Goal: Task Accomplishment & Management: Complete application form

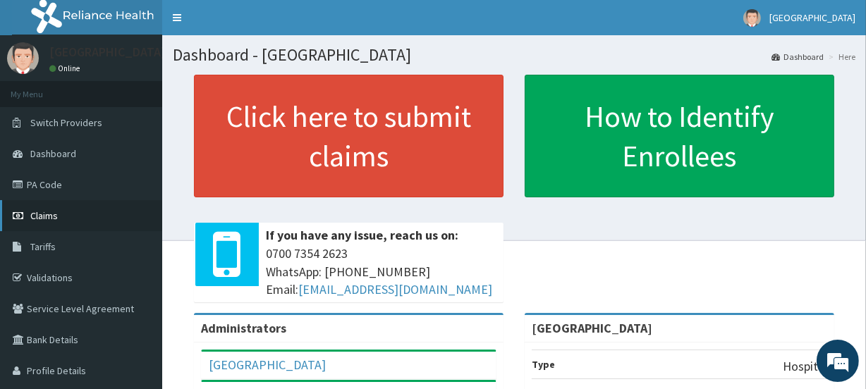
click at [54, 216] on span "Claims" at bounding box center [44, 216] width 28 height 13
click at [48, 182] on link "PA Code" at bounding box center [81, 184] width 162 height 31
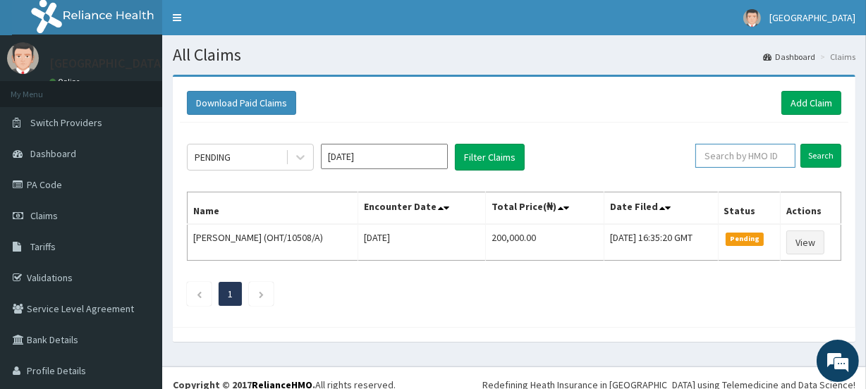
click at [734, 158] on input "text" at bounding box center [746, 156] width 100 height 24
paste input "BUD/10008/A"
click at [811, 153] on input "Search" at bounding box center [821, 156] width 41 height 24
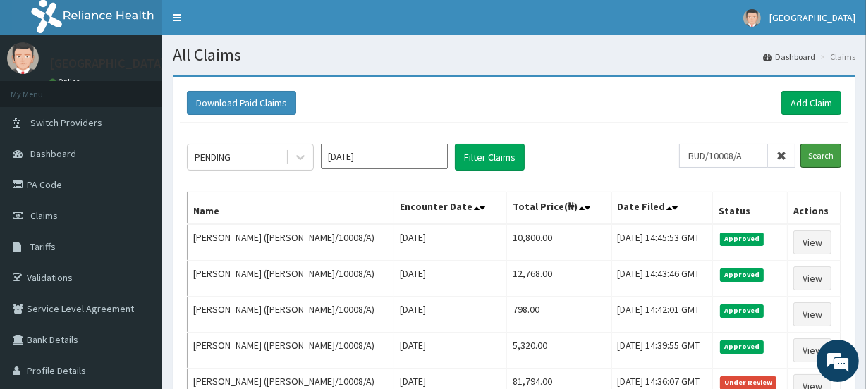
scroll to position [119, 0]
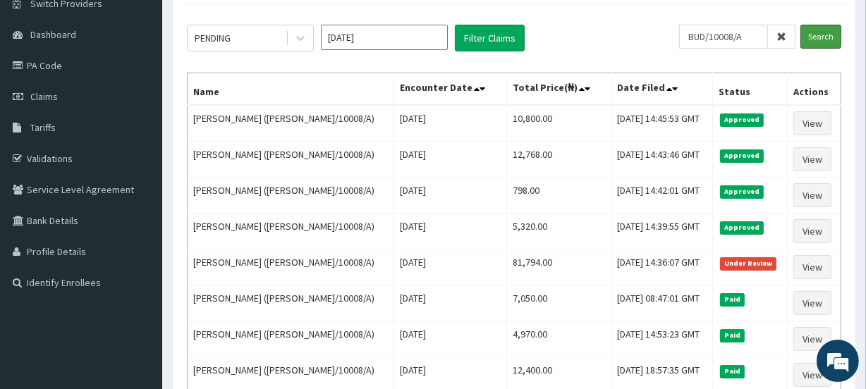
drag, startPoint x: 870, startPoint y: 167, endPoint x: 870, endPoint y: 226, distance: 60.0
click at [866, 226] on html "R EL Toggle navigation Vine Branch Medical Centre Vine Branch Medical Centre - …" at bounding box center [433, 244] width 866 height 727
click at [758, 32] on input "BUD/10008/A" at bounding box center [723, 37] width 89 height 24
type input "B"
paste input "AEM/10028/A"
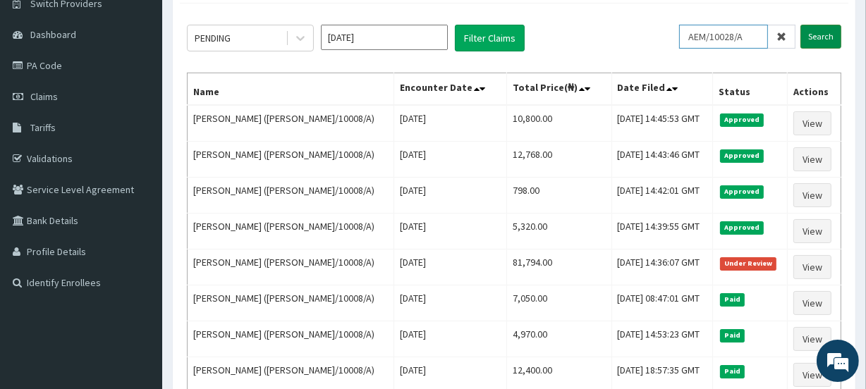
type input "AEM/10028/A"
click at [824, 36] on input "Search" at bounding box center [821, 37] width 41 height 24
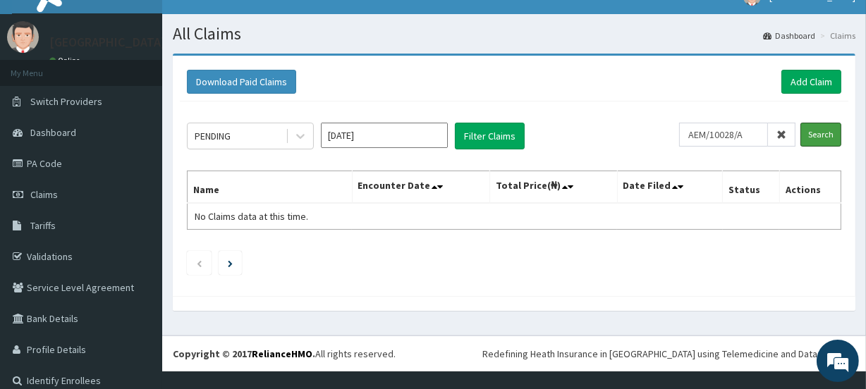
scroll to position [21, 0]
click at [811, 131] on input "Search" at bounding box center [821, 135] width 41 height 24
click at [795, 73] on link "Add Claim" at bounding box center [812, 82] width 60 height 24
click at [795, 75] on link "Add Claim" at bounding box center [812, 82] width 60 height 24
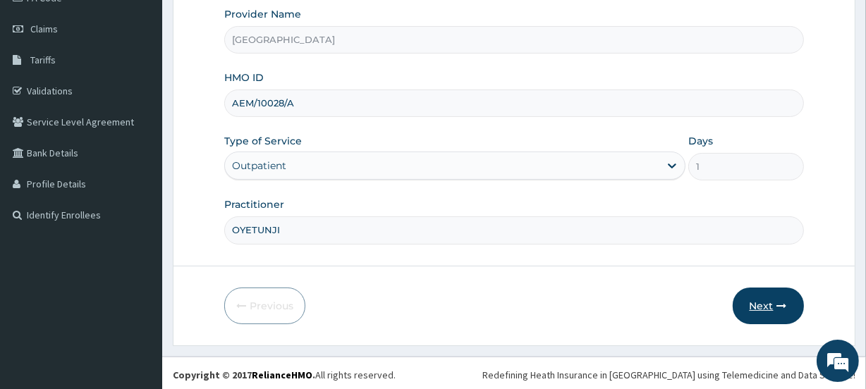
type input "OYETUNJI"
click at [765, 302] on button "Next" at bounding box center [768, 306] width 71 height 37
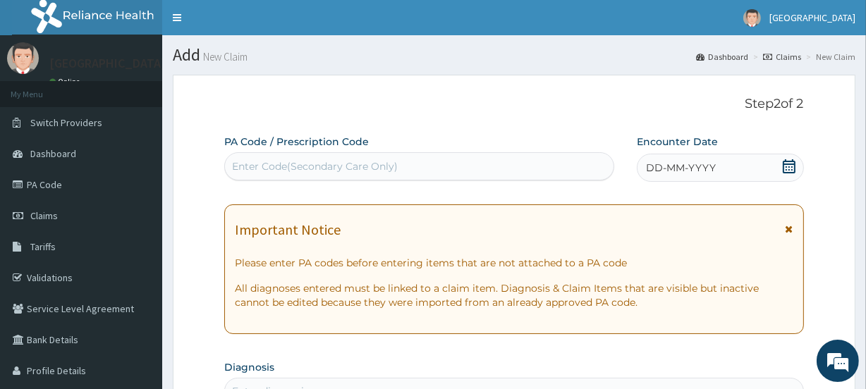
click at [305, 165] on div "Enter Code(Secondary Care Only)" at bounding box center [315, 166] width 166 height 14
paste input "PA/34A992"
type input "PA/34A992"
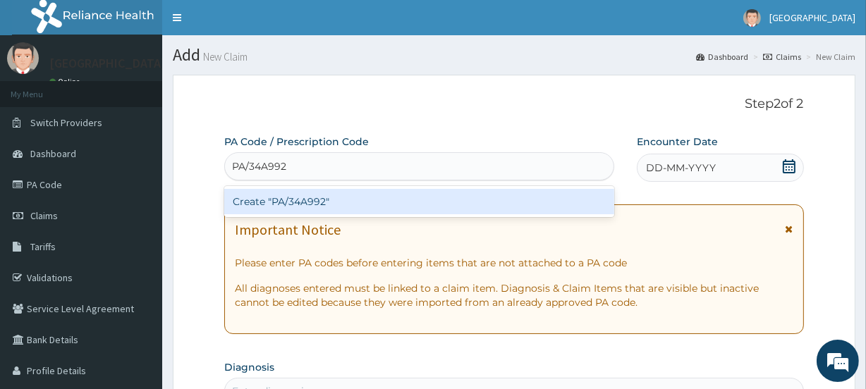
click at [313, 200] on div "Create "PA/34A992"" at bounding box center [418, 201] width 389 height 25
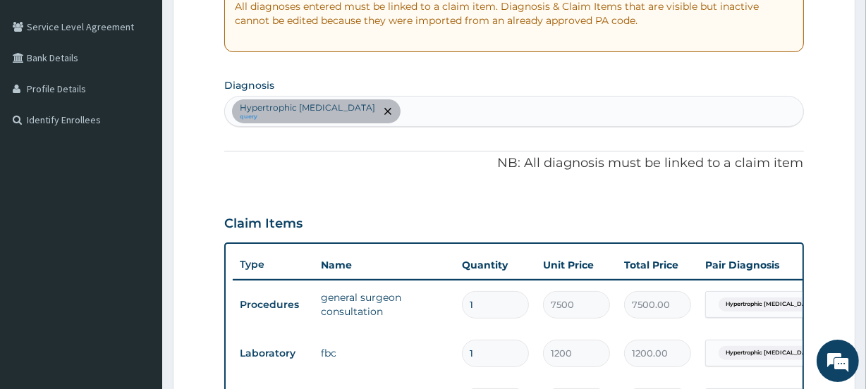
scroll to position [277, 0]
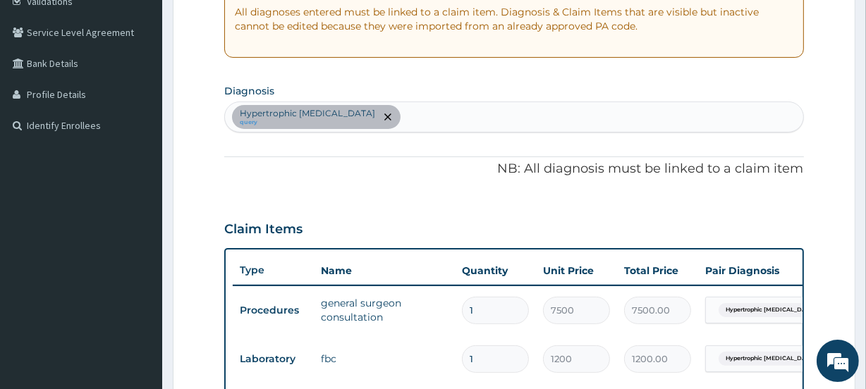
click at [394, 117] on div "Hypertrophic gastritis query" at bounding box center [514, 117] width 578 height 30
type input "DYSLIP"
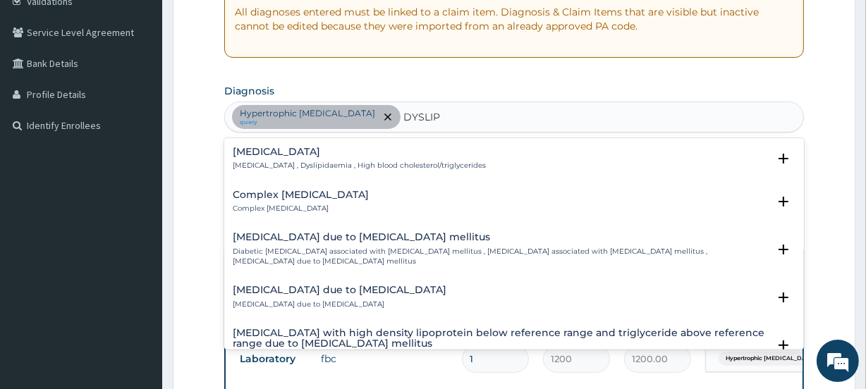
click at [367, 157] on div "Dyslipidemia Dyslipidemia , Dyslipidaemia , High blood cholesterol/triglycerides" at bounding box center [359, 159] width 253 height 25
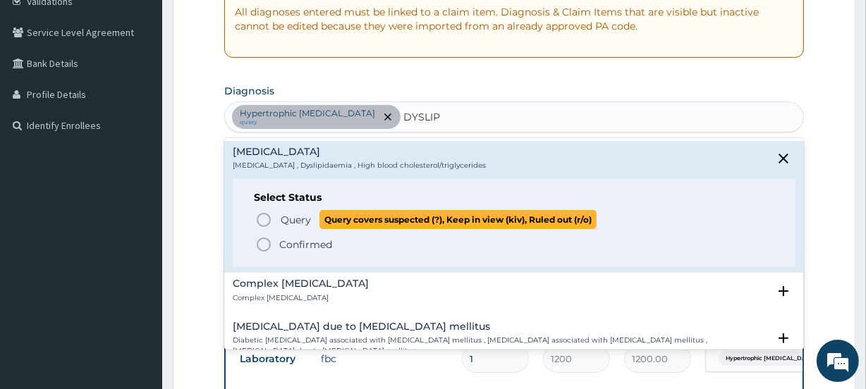
click at [284, 216] on span "Query" at bounding box center [296, 220] width 30 height 14
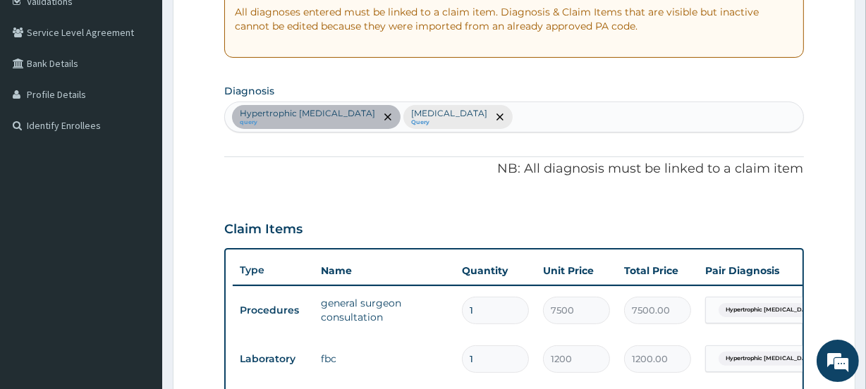
click at [455, 110] on div "Hypertrophic gastritis query Dyslipidemia Query" at bounding box center [514, 117] width 578 height 30
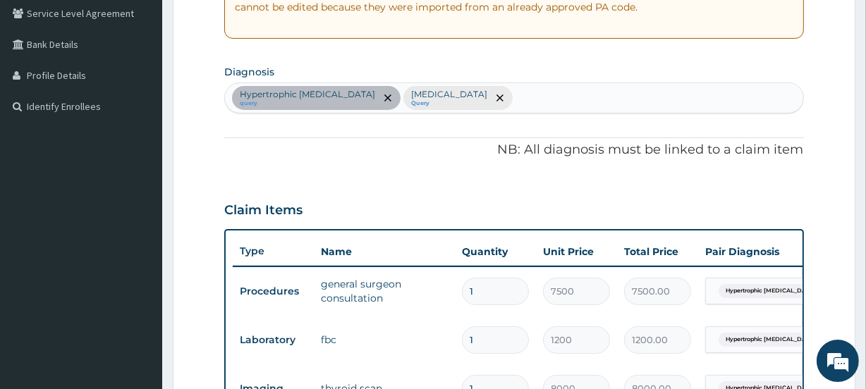
scroll to position [299, 0]
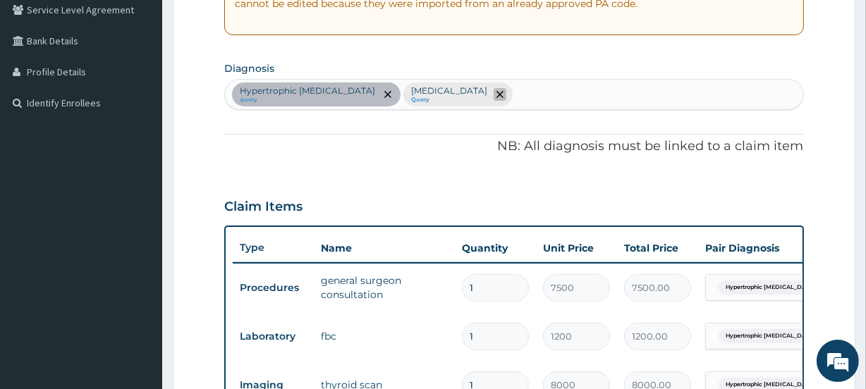
click at [497, 92] on icon "remove selection option" at bounding box center [500, 94] width 7 height 7
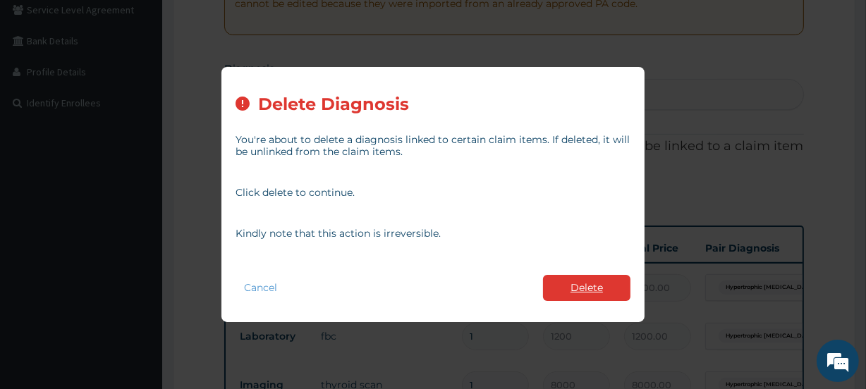
click at [573, 289] on button "Delete" at bounding box center [586, 288] width 87 height 26
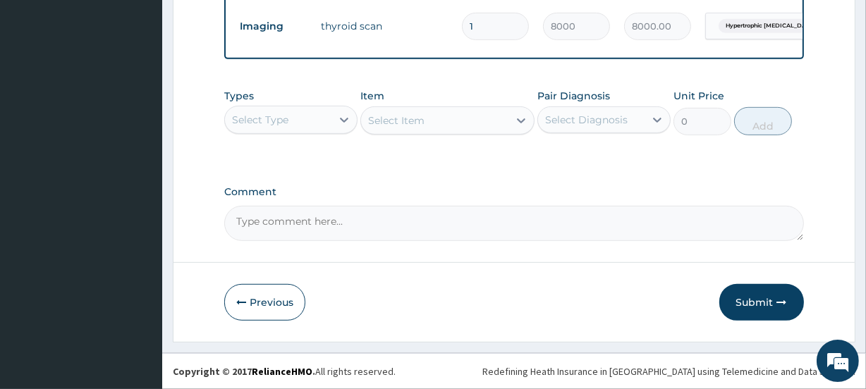
scroll to position [660, 0]
click at [759, 310] on button "Submit" at bounding box center [762, 302] width 85 height 37
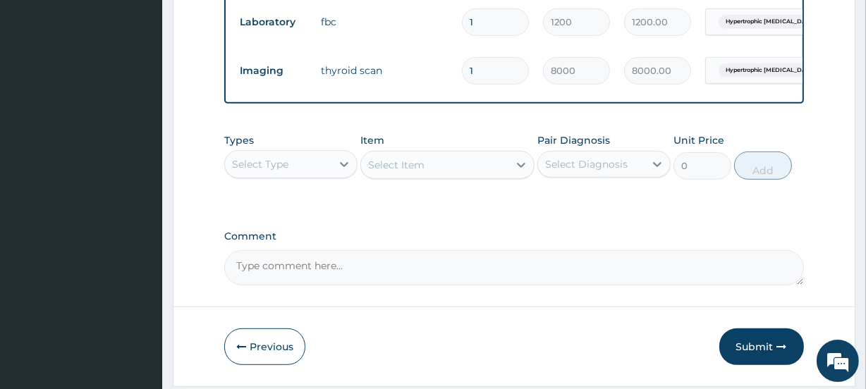
scroll to position [628, 0]
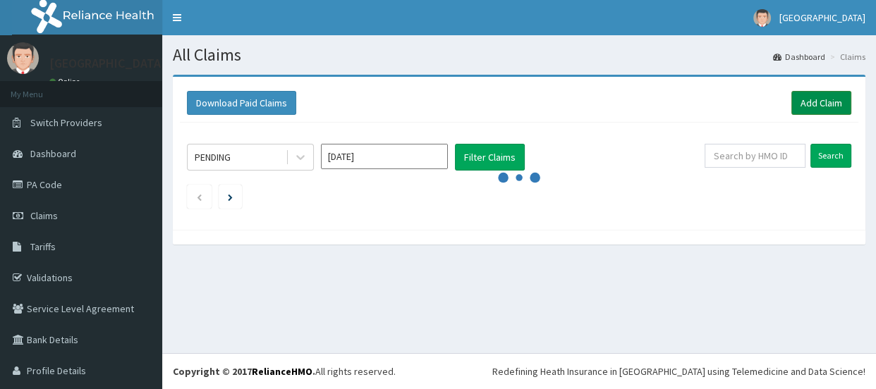
click at [816, 99] on link "Add Claim" at bounding box center [822, 103] width 60 height 24
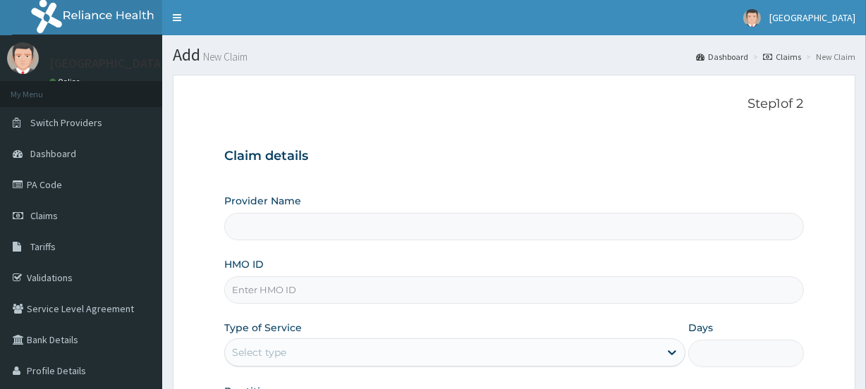
type input "[GEOGRAPHIC_DATA]"
click at [273, 290] on input "HMO ID" at bounding box center [513, 291] width 579 height 28
paste input "PA/34A992"
type input "P"
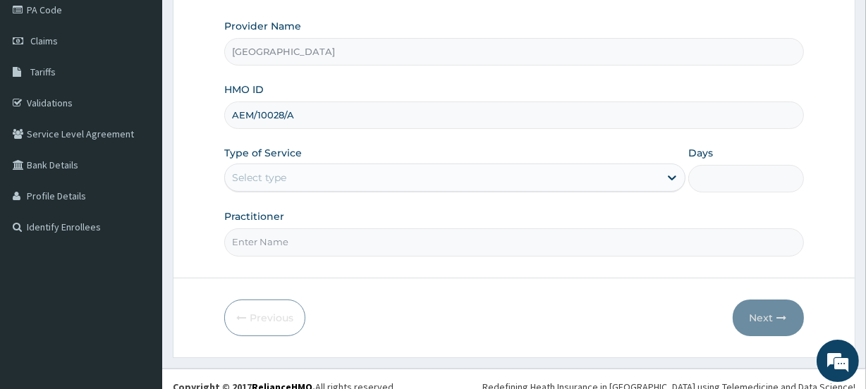
scroll to position [189, 0]
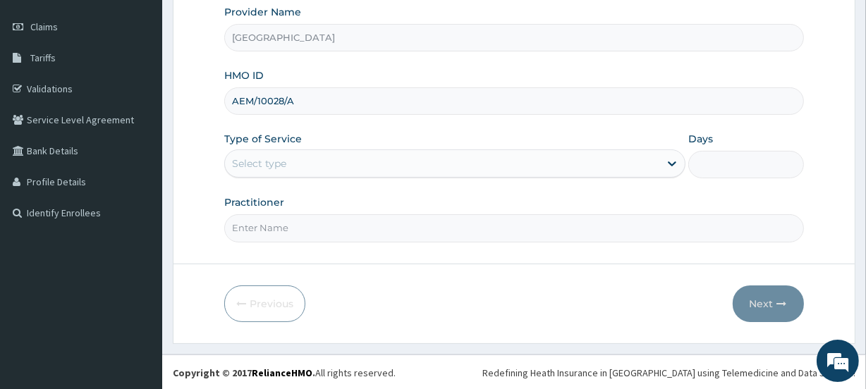
type input "AEM/10028/A"
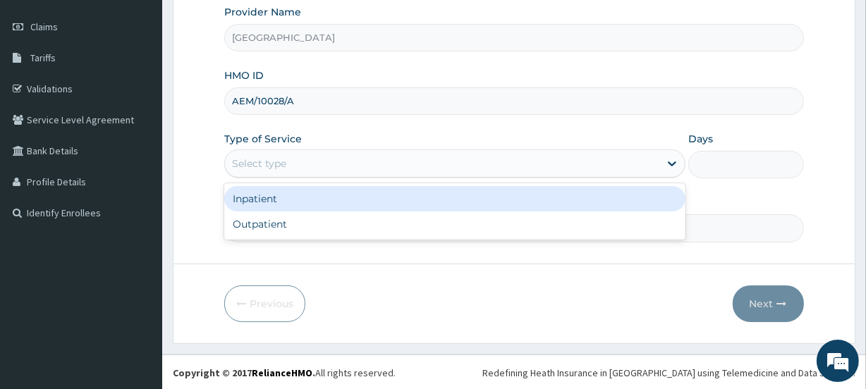
click at [252, 163] on div "Select type" at bounding box center [259, 164] width 54 height 14
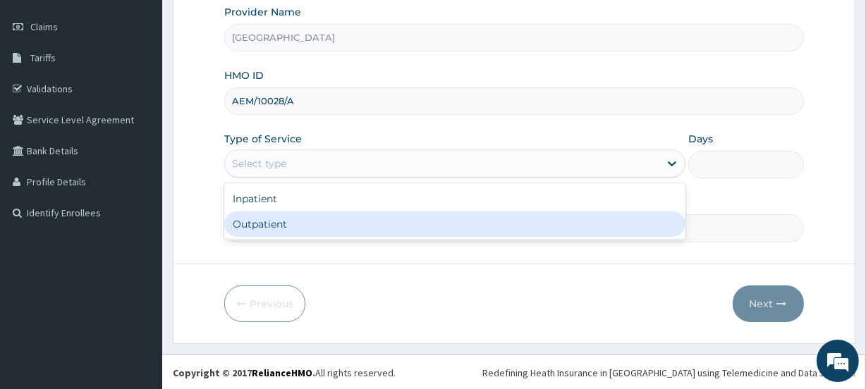
click at [258, 223] on div "Outpatient" at bounding box center [454, 224] width 461 height 25
type input "1"
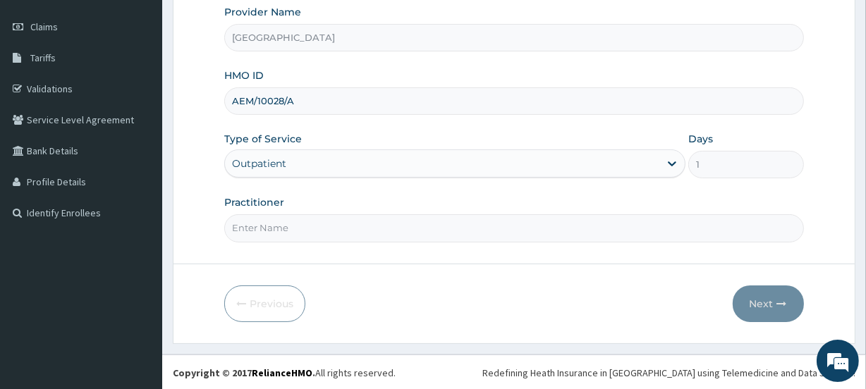
click at [258, 226] on input "Practitioner" at bounding box center [513, 228] width 579 height 28
type input "OYETUNJI"
click at [759, 299] on button "Next" at bounding box center [768, 304] width 71 height 37
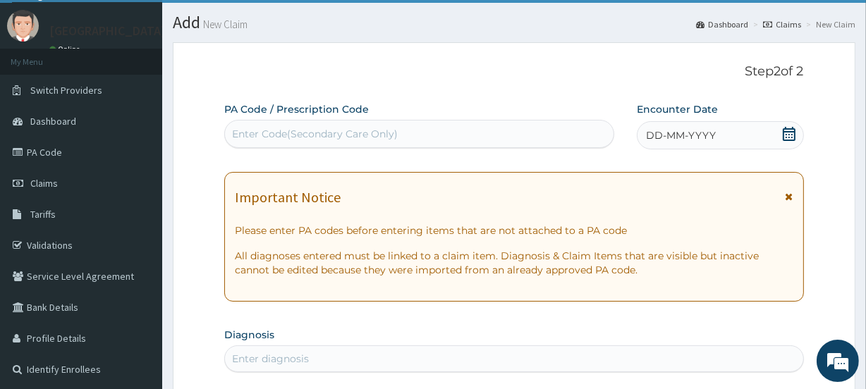
scroll to position [0, 0]
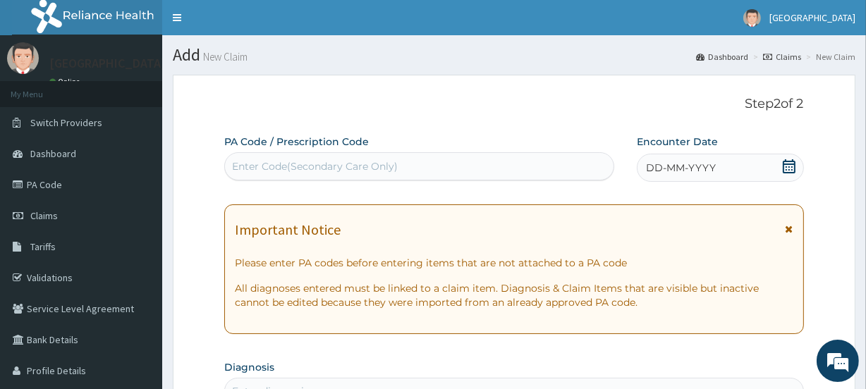
click at [789, 164] on icon at bounding box center [789, 166] width 13 height 14
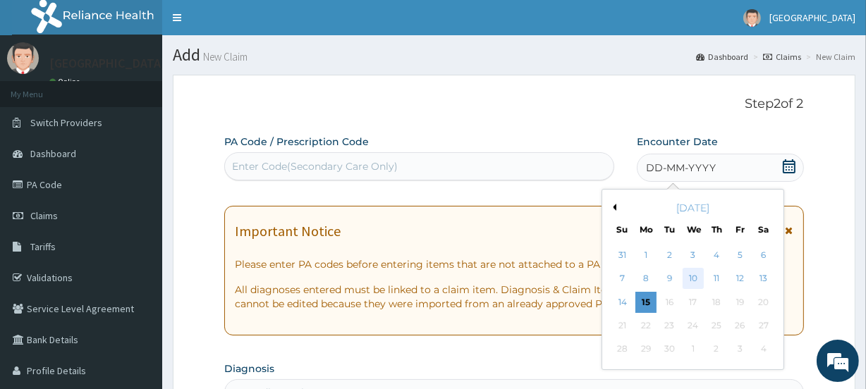
click at [690, 275] on div "10" at bounding box center [692, 279] width 21 height 21
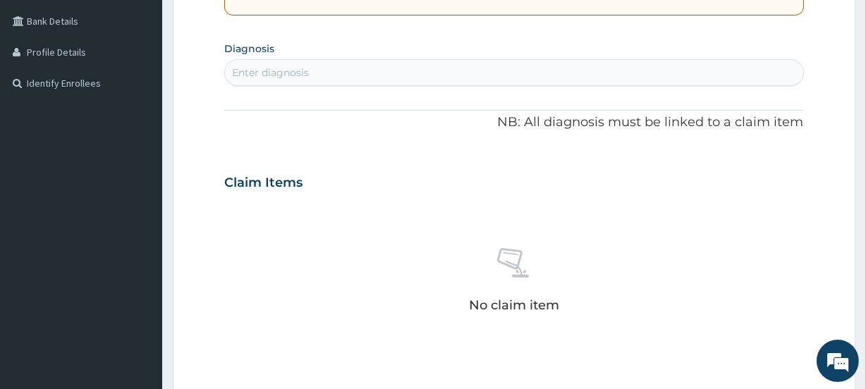
scroll to position [321, 0]
click at [249, 63] on div "Enter diagnosis" at bounding box center [270, 70] width 77 height 14
type input "HYPERTROP"
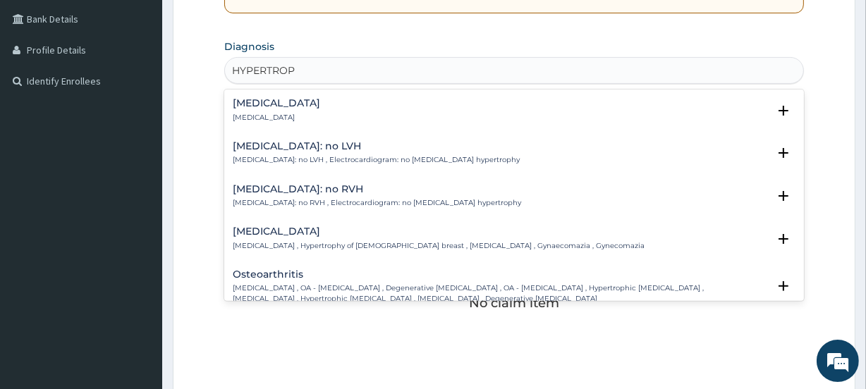
click at [275, 109] on div "Hypertropia Hypertropia" at bounding box center [276, 110] width 87 height 25
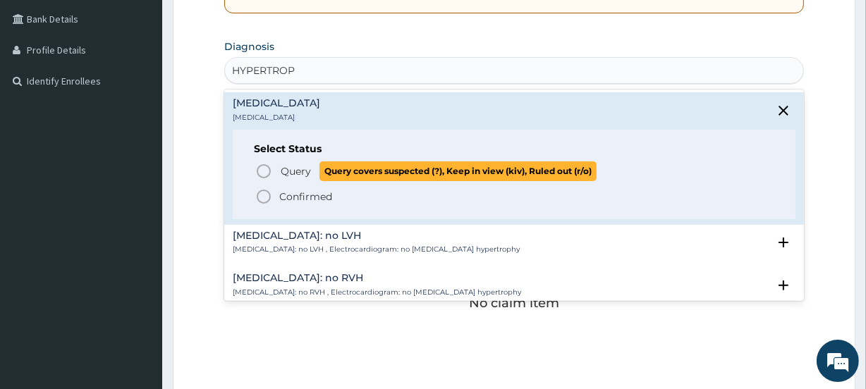
click at [260, 167] on icon "status option query" at bounding box center [263, 171] width 17 height 17
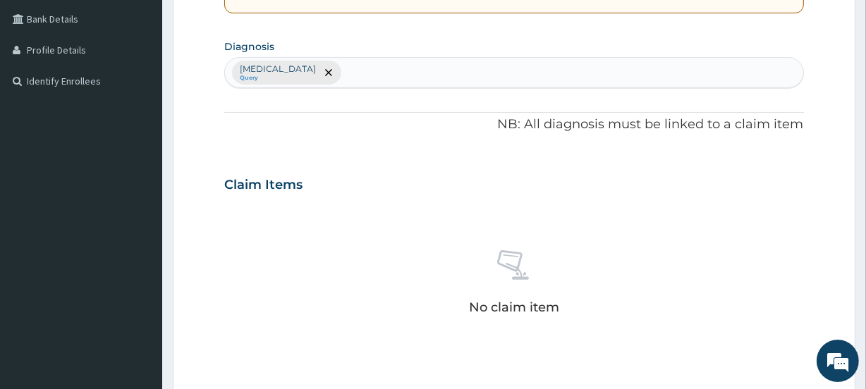
click at [338, 71] on div "Hypertropia Query" at bounding box center [514, 73] width 578 height 30
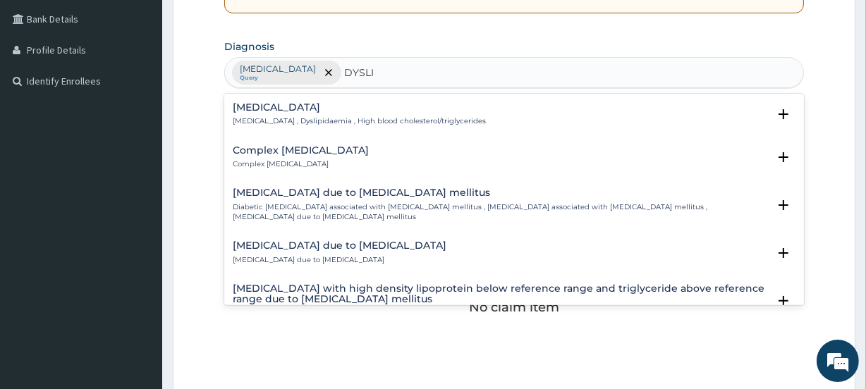
type input "DYSLIP"
click at [317, 114] on div "Dyslipidemia Dyslipidemia , Dyslipidaemia , High blood cholesterol/triglycerides" at bounding box center [359, 114] width 253 height 25
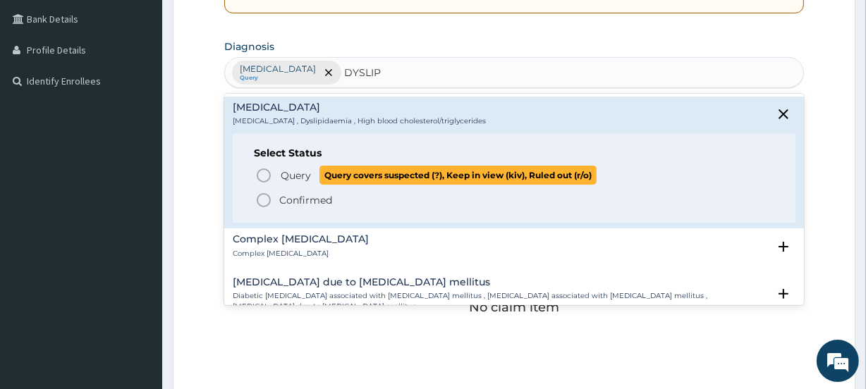
click at [265, 169] on icon "status option query" at bounding box center [263, 175] width 17 height 17
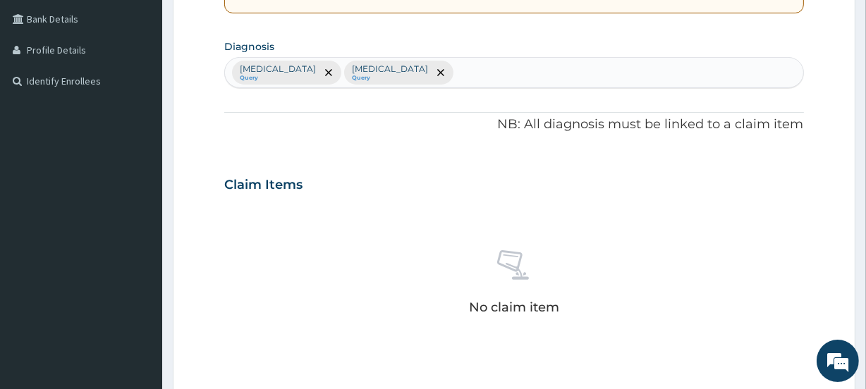
click at [427, 71] on div "Hypertropia Query Dyslipidemia Query" at bounding box center [514, 73] width 578 height 30
type input "E"
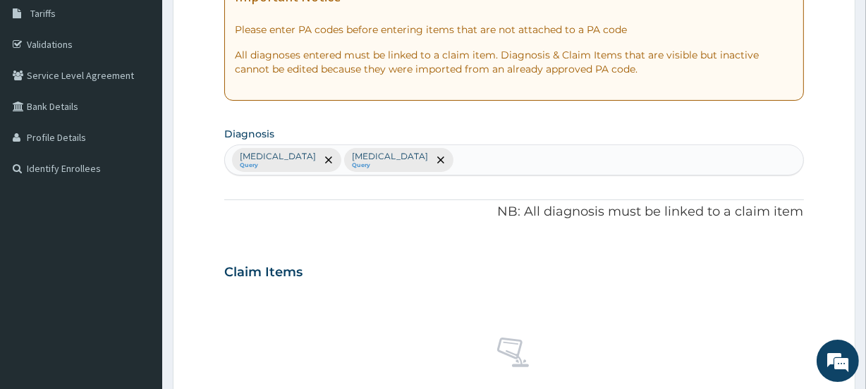
scroll to position [239, 0]
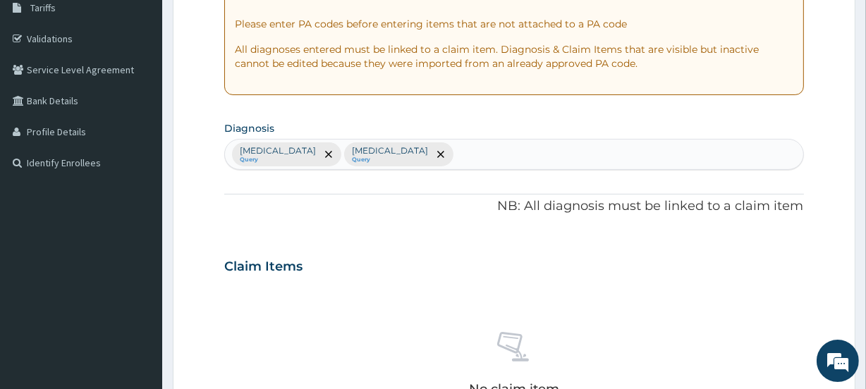
click at [428, 151] on div "Hypertropia Query Dyslipidemia Query" at bounding box center [514, 155] width 578 height 30
type input "l"
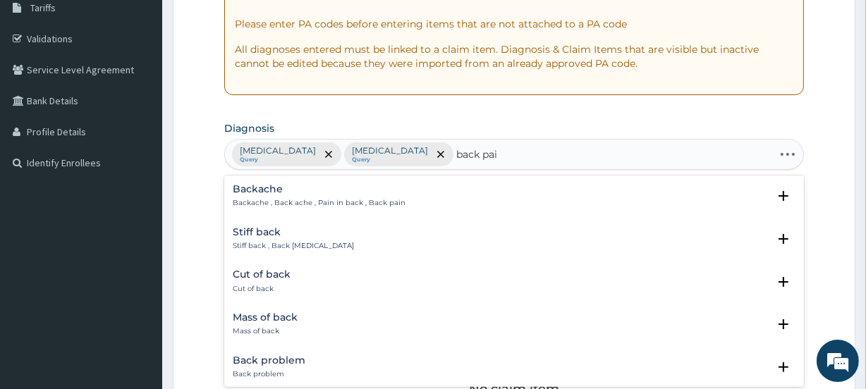
type input "back pain"
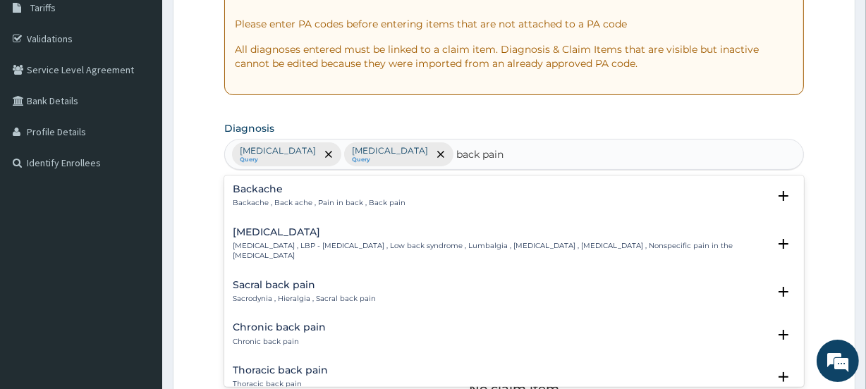
click at [379, 247] on p "Low back pain , LBP - Low back pain , Low back syndrome , Lumbalgia , Lumbago ,…" at bounding box center [500, 251] width 535 height 20
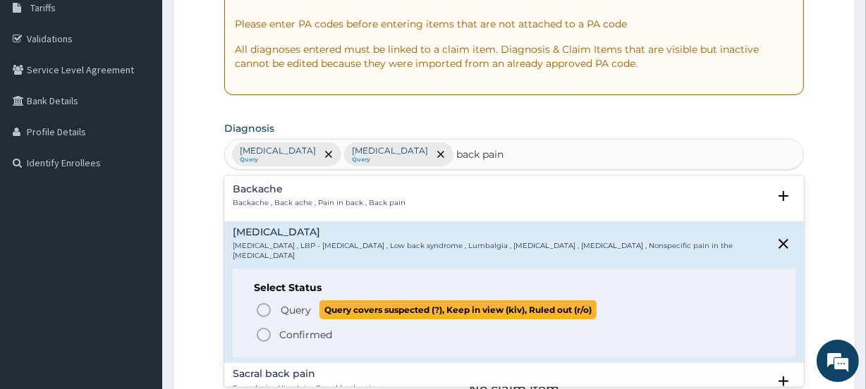
click at [283, 303] on span "Query" at bounding box center [296, 310] width 30 height 14
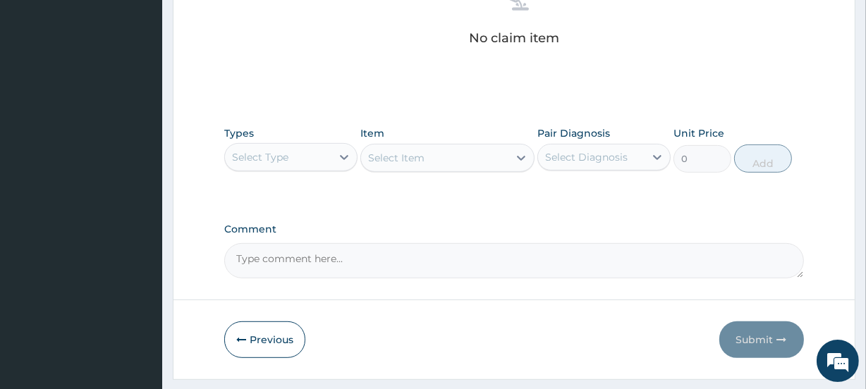
scroll to position [627, 0]
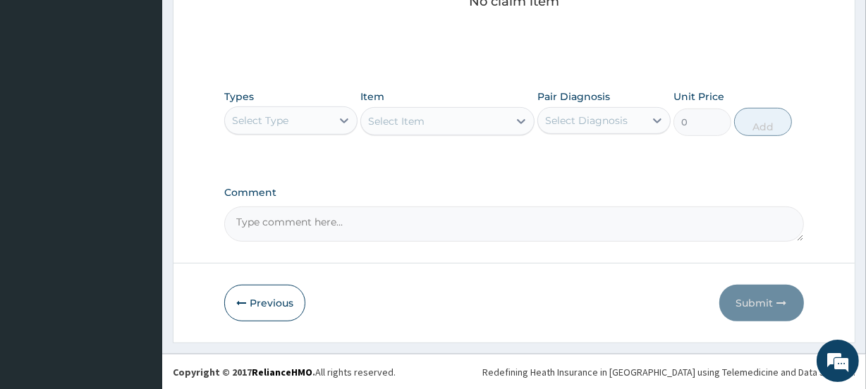
click at [284, 116] on div "Select Type" at bounding box center [260, 121] width 56 height 14
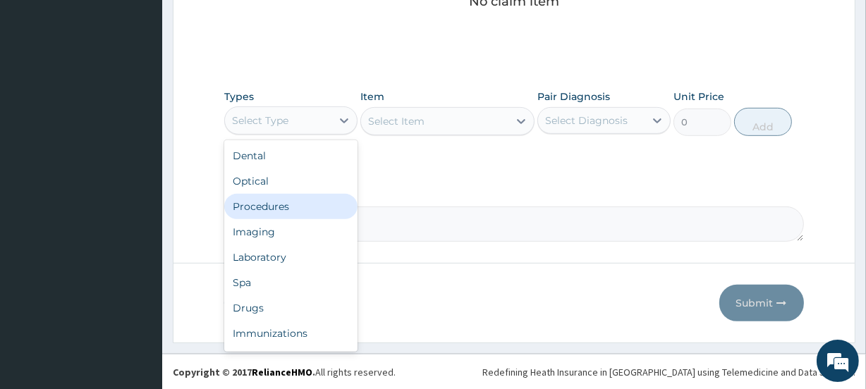
click at [282, 204] on div "Procedures" at bounding box center [290, 206] width 133 height 25
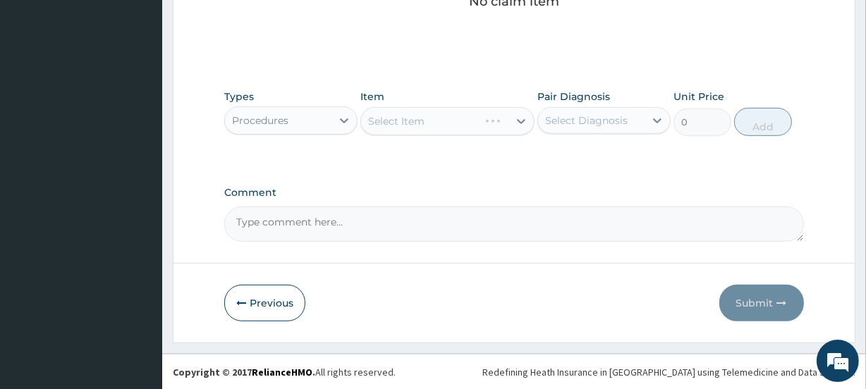
click at [595, 123] on div "Select Diagnosis" at bounding box center [586, 121] width 83 height 14
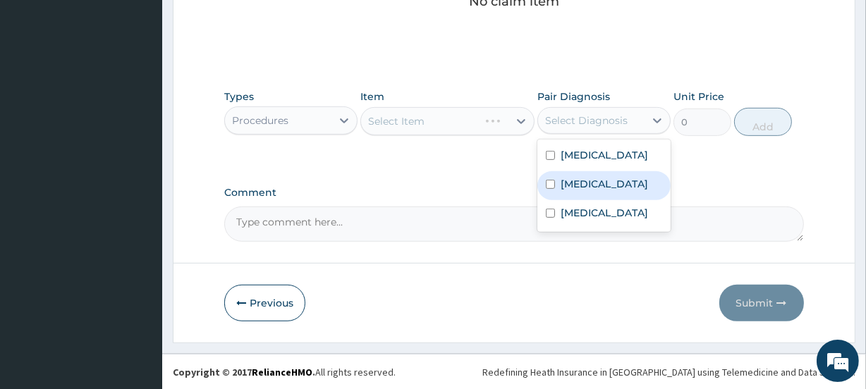
click at [589, 181] on label "Dyslipidemia" at bounding box center [604, 184] width 87 height 14
checkbox input "true"
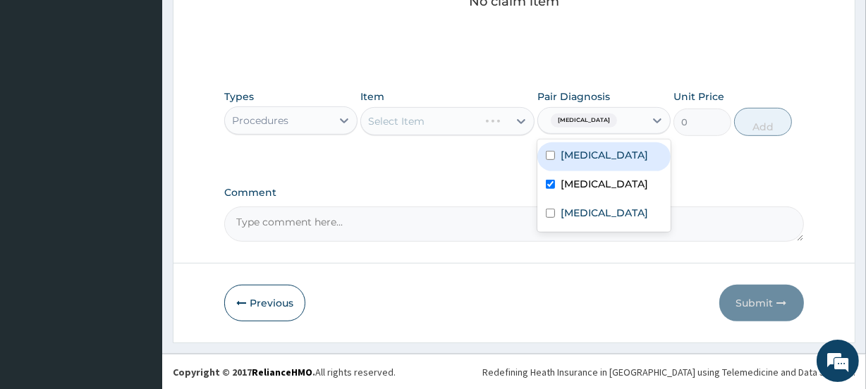
click at [573, 152] on label "Hypertropia" at bounding box center [604, 155] width 87 height 14
checkbox input "true"
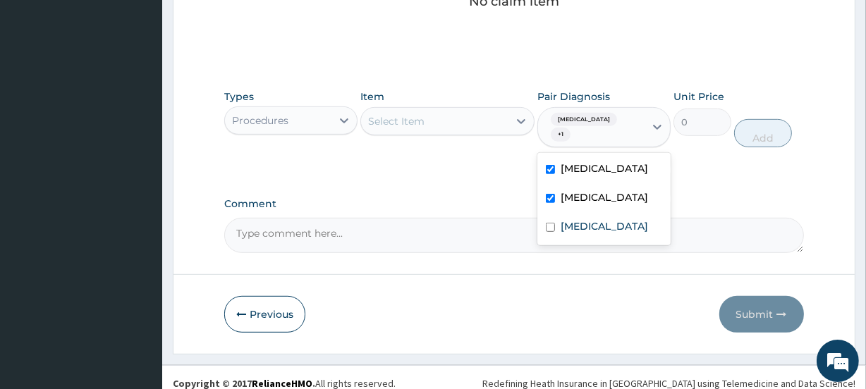
click at [574, 190] on label "Dyslipidemia" at bounding box center [604, 197] width 87 height 14
checkbox input "false"
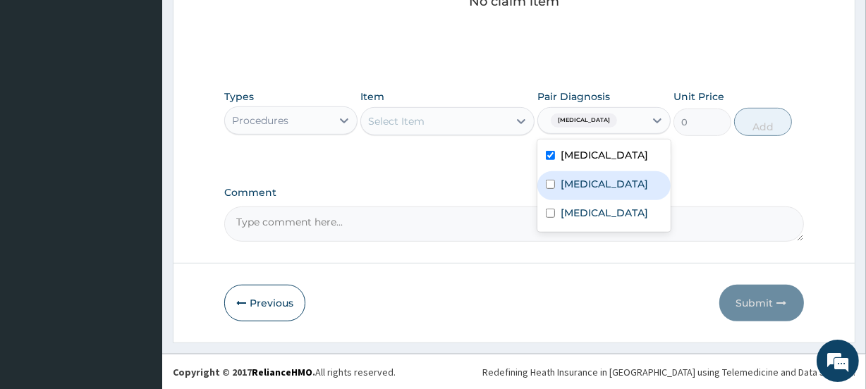
click at [440, 121] on div "Select Item" at bounding box center [434, 121] width 147 height 23
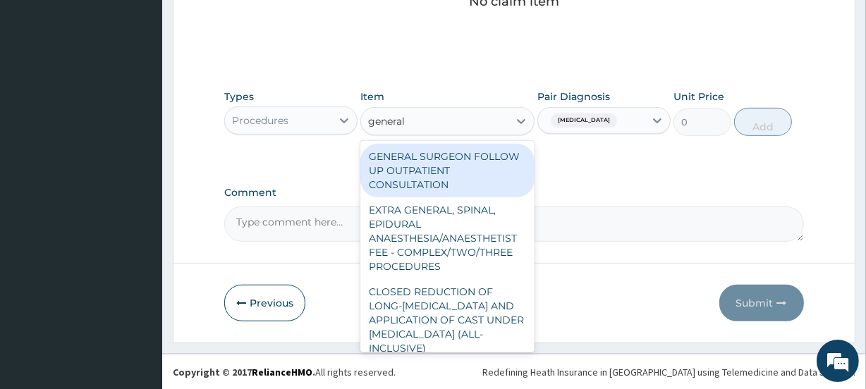
type input "general p"
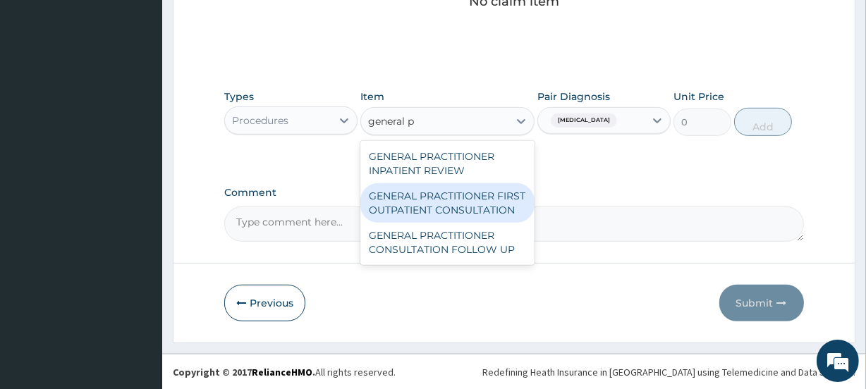
click at [435, 205] on div "GENERAL PRACTITIONER FIRST OUTPATIENT CONSULTATION" at bounding box center [448, 203] width 174 height 40
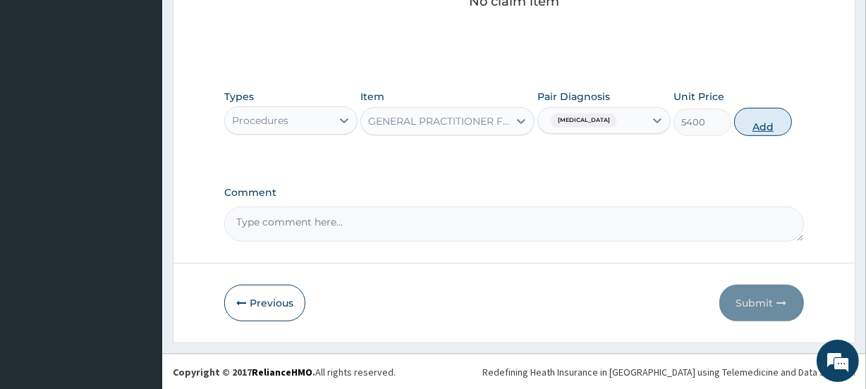
click at [763, 124] on button "Add" at bounding box center [763, 122] width 58 height 28
type input "0"
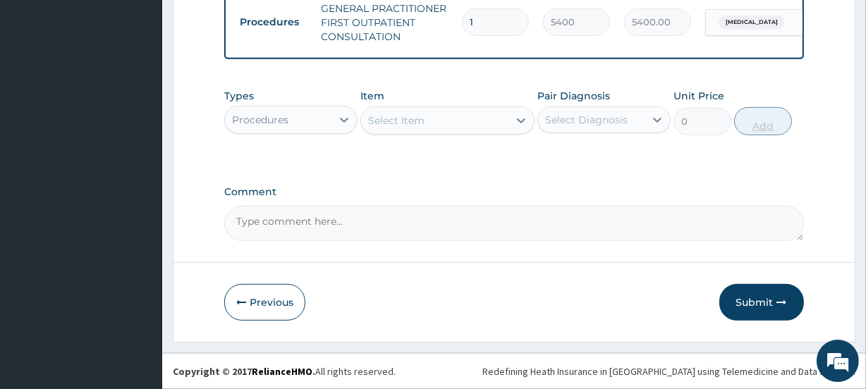
scroll to position [576, 0]
click at [293, 123] on div "Procedures" at bounding box center [278, 120] width 107 height 23
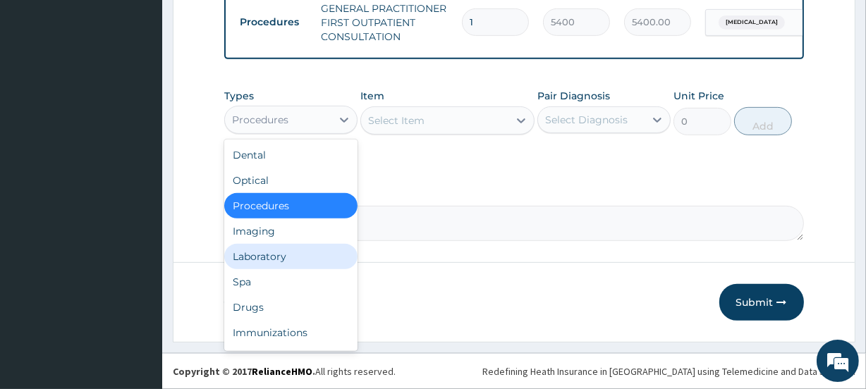
click at [282, 253] on div "Laboratory" at bounding box center [290, 256] width 133 height 25
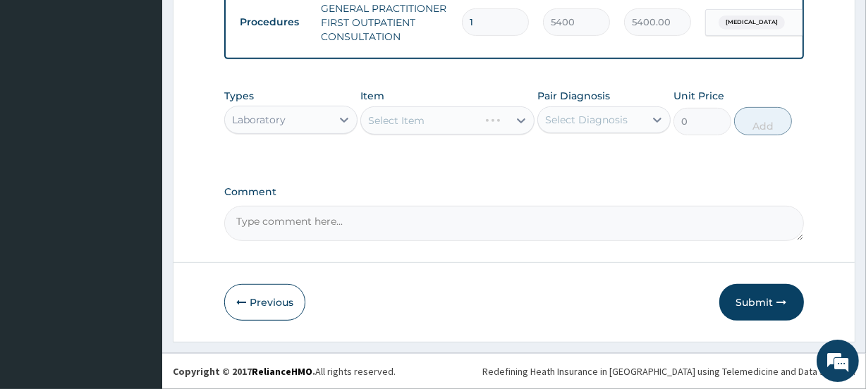
click at [588, 119] on div "Select Diagnosis" at bounding box center [586, 120] width 83 height 14
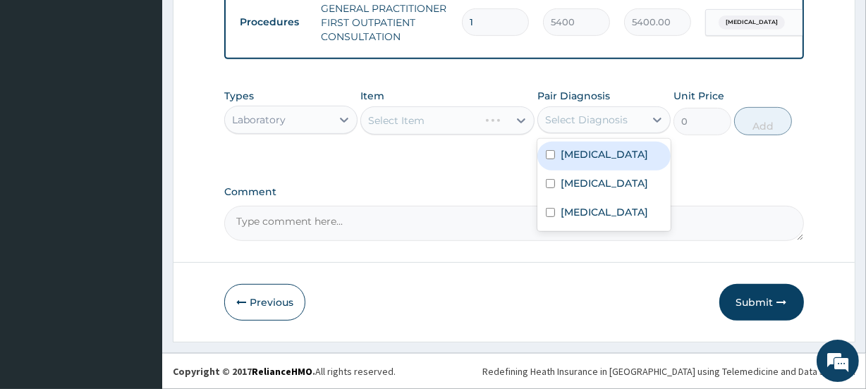
click at [588, 119] on div "Select Diagnosis" at bounding box center [586, 120] width 83 height 14
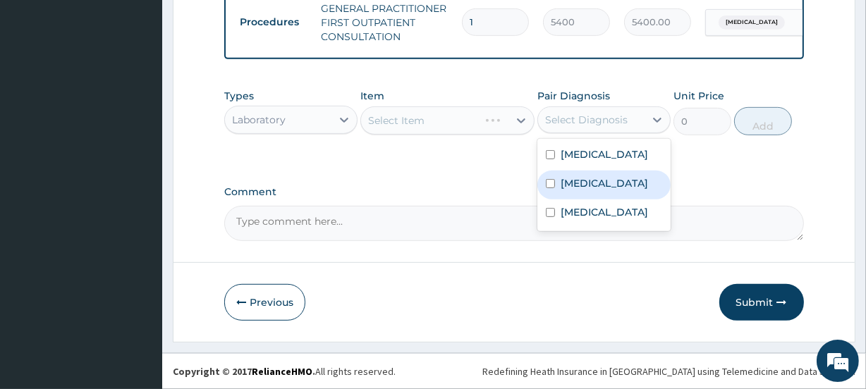
click at [588, 184] on label "Dyslipidemia" at bounding box center [604, 183] width 87 height 14
checkbox input "true"
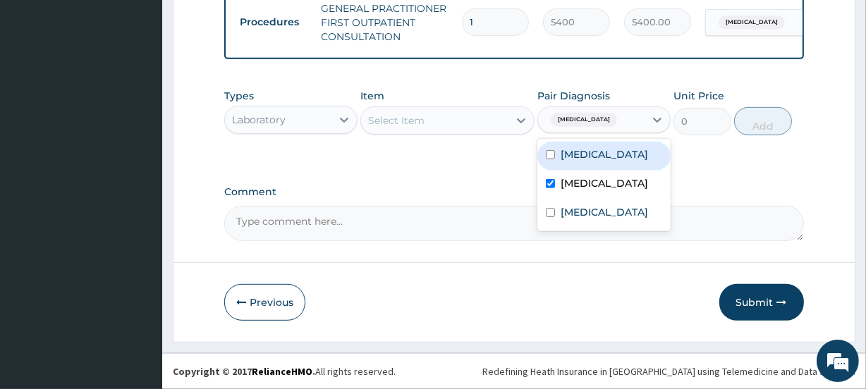
click at [429, 119] on div "Select Item" at bounding box center [434, 120] width 147 height 23
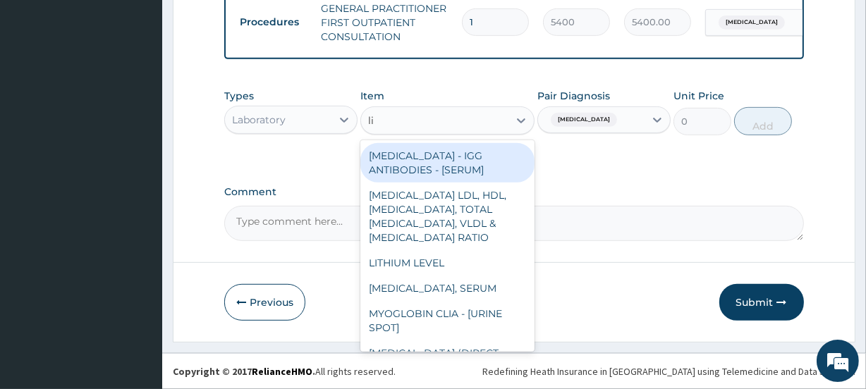
type input "lip"
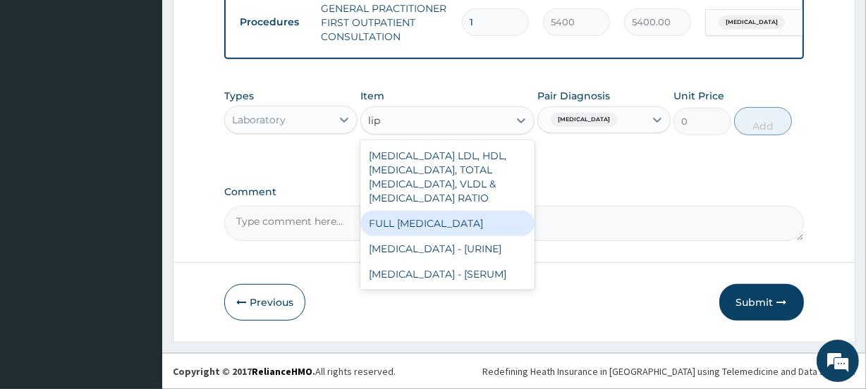
click at [456, 228] on div "FULL LIPID PROFILE" at bounding box center [448, 223] width 174 height 25
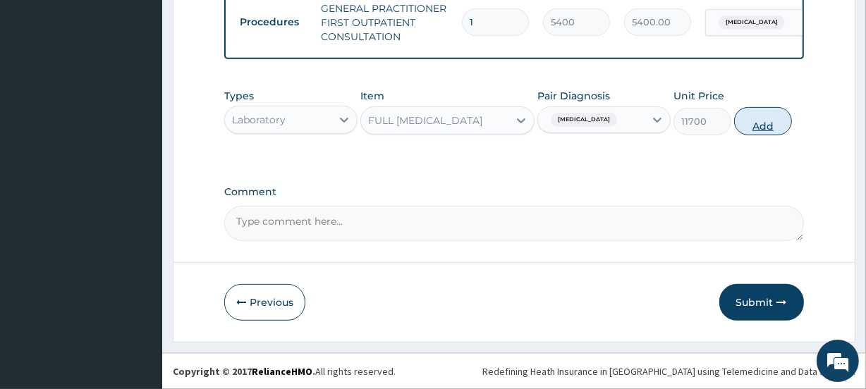
click at [758, 127] on button "Add" at bounding box center [763, 121] width 58 height 28
type input "0"
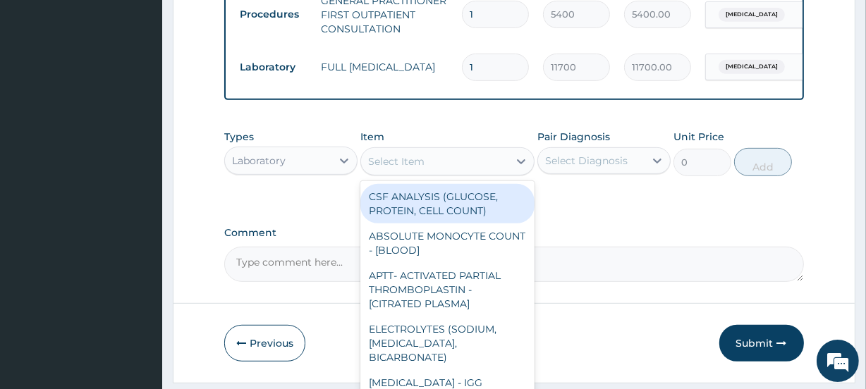
click at [418, 169] on div "Select Item" at bounding box center [396, 162] width 56 height 14
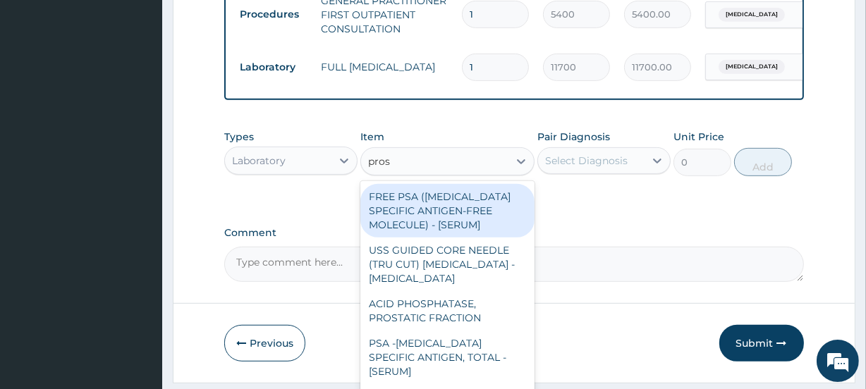
type input "prost"
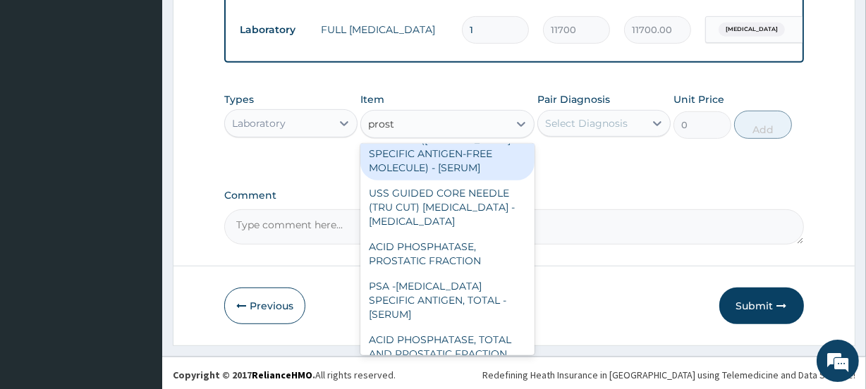
scroll to position [626, 0]
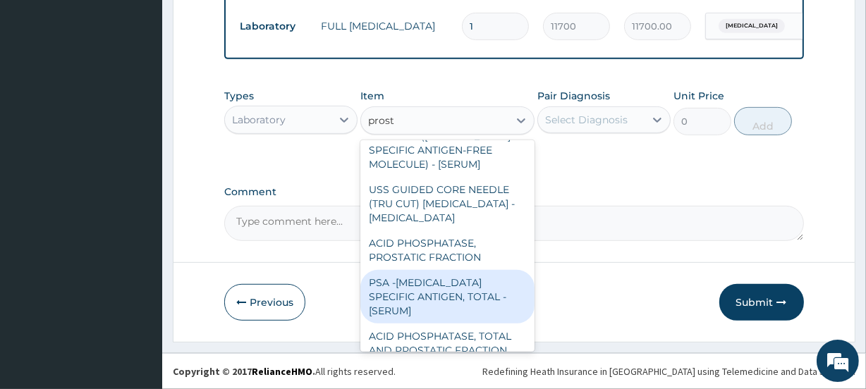
click at [473, 289] on div "PSA -PROSTATE SPECIFIC ANTIGEN, TOTAL - [SERUM]" at bounding box center [448, 297] width 174 height 54
type input "18000"
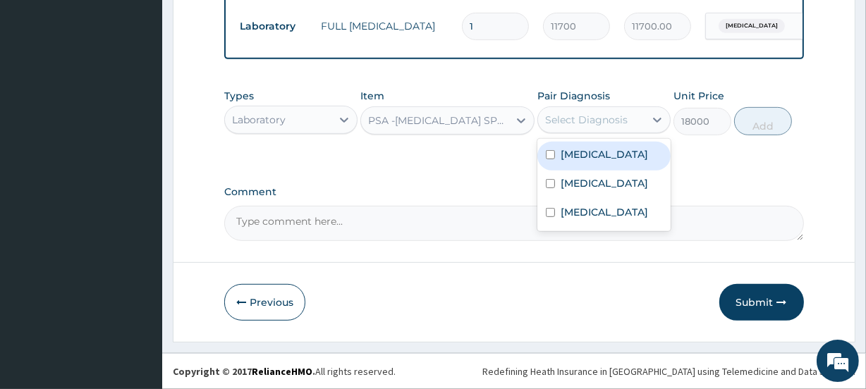
click at [583, 121] on div "Select Diagnosis" at bounding box center [586, 120] width 83 height 14
click at [588, 157] on label "Hypertropia" at bounding box center [604, 154] width 87 height 14
checkbox input "true"
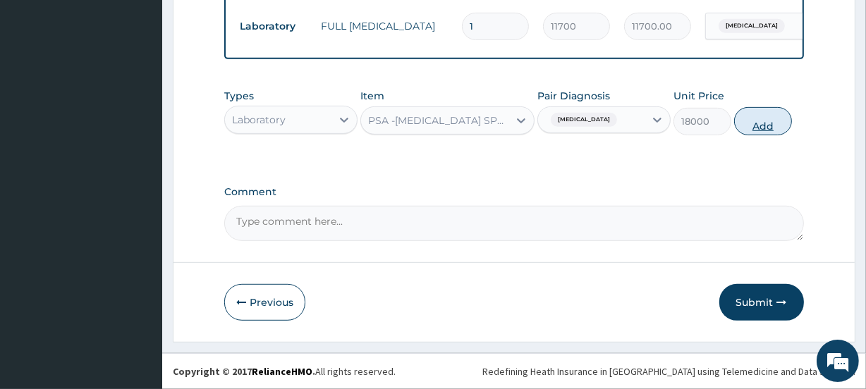
click at [762, 127] on button "Add" at bounding box center [763, 121] width 58 height 28
type input "0"
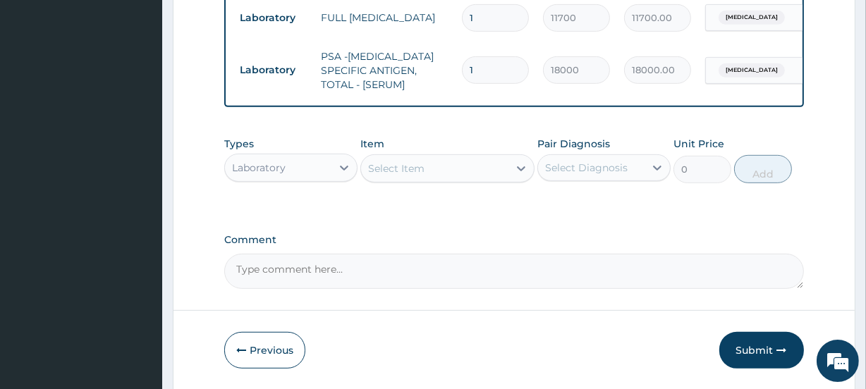
click at [300, 179] on div "Laboratory" at bounding box center [278, 168] width 107 height 23
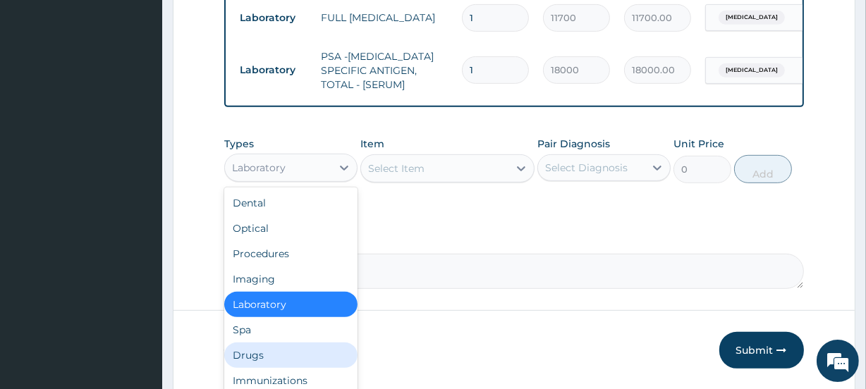
click at [268, 366] on div "Drugs" at bounding box center [290, 355] width 133 height 25
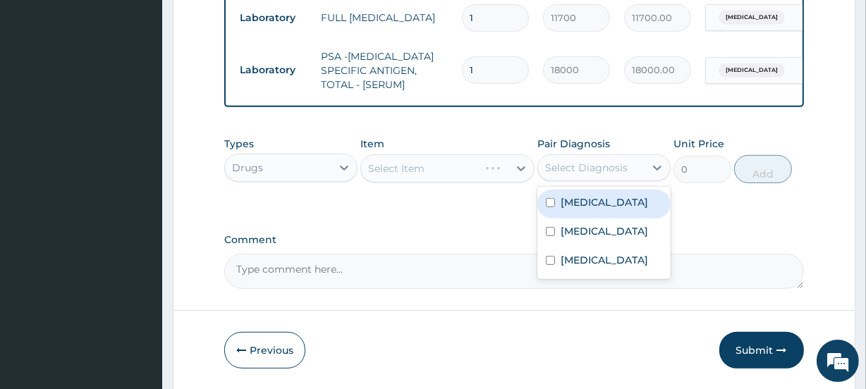
click at [598, 175] on div "Select Diagnosis" at bounding box center [586, 168] width 83 height 14
click at [593, 210] on label "Hypertropia" at bounding box center [604, 202] width 87 height 14
click at [592, 210] on label "Hypertropia" at bounding box center [604, 202] width 87 height 14
checkbox input "false"
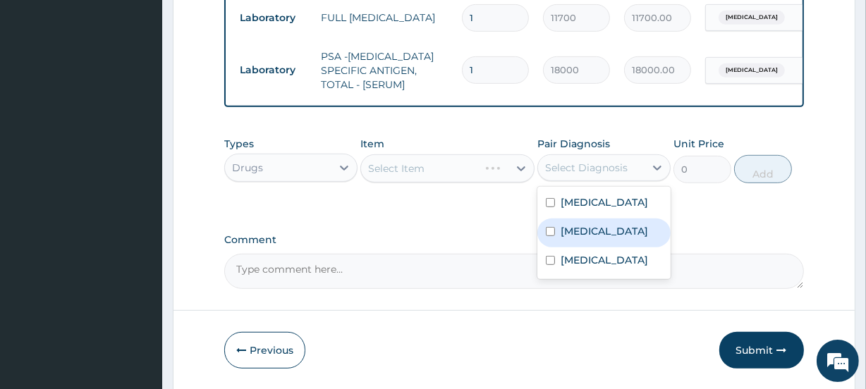
click at [591, 236] on label "Dyslipidemia" at bounding box center [604, 231] width 87 height 14
checkbox input "true"
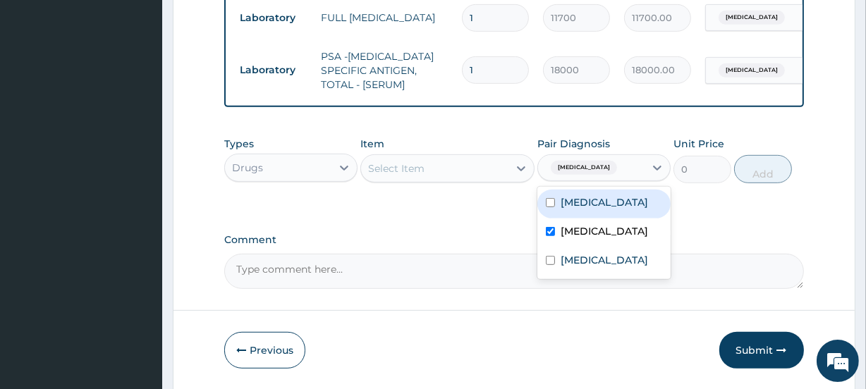
click at [452, 178] on div "Select Item" at bounding box center [434, 168] width 147 height 23
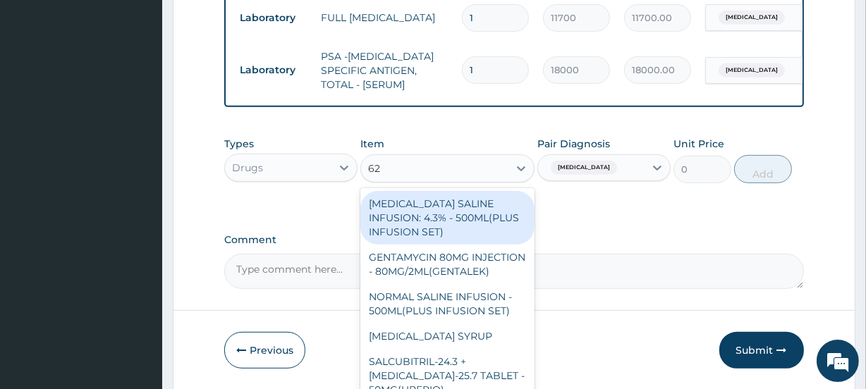
type input "625"
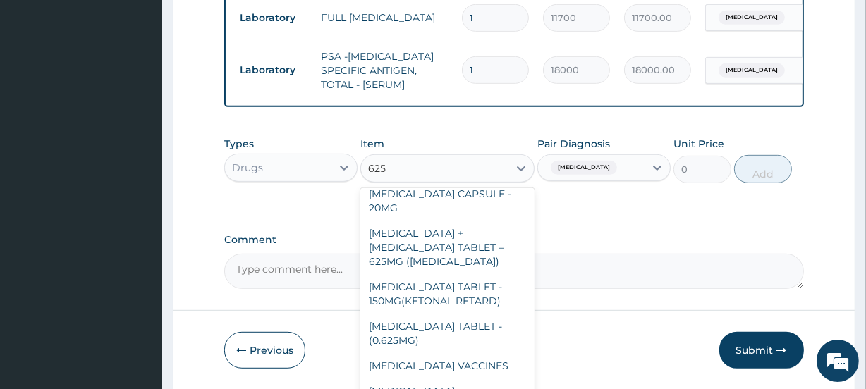
scroll to position [66, 0]
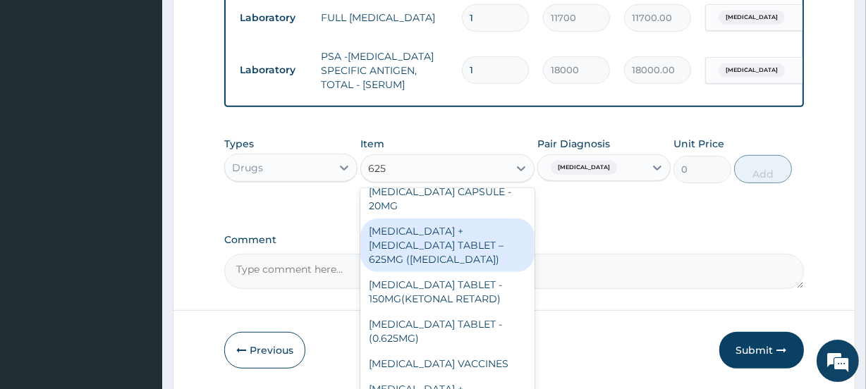
click at [458, 253] on div "AMOXICILLIN + CLAVULANIC ACID TABLET – 625MG (AUGMENTIN)" at bounding box center [448, 246] width 174 height 54
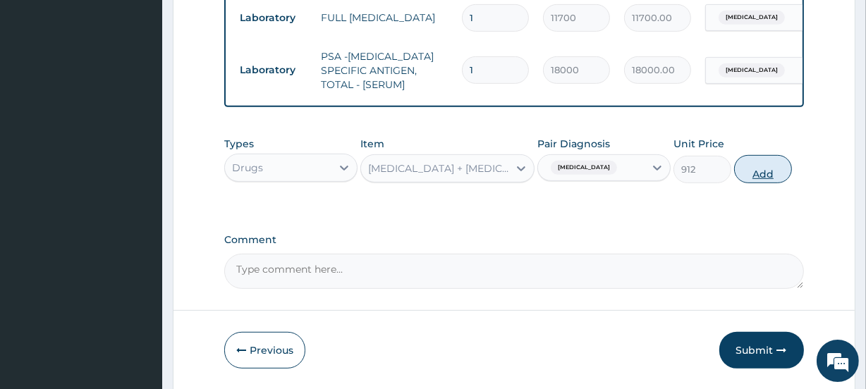
click at [765, 182] on button "Add" at bounding box center [763, 169] width 58 height 28
type input "0"
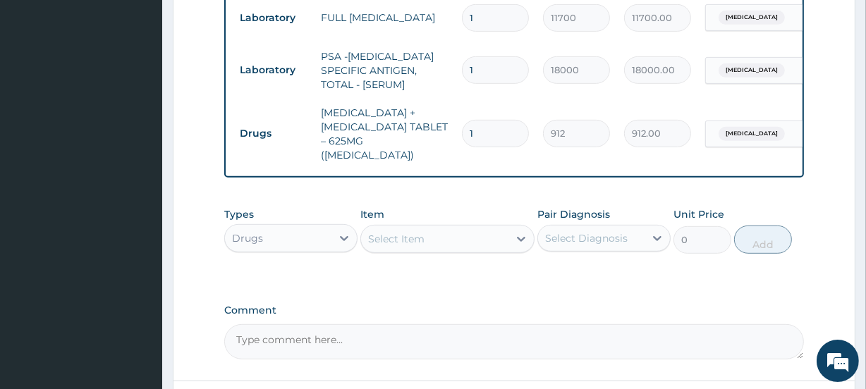
click at [493, 133] on input "1" at bounding box center [495, 134] width 67 height 28
type input "2"
type input "1824.00"
type input "3"
type input "2736.00"
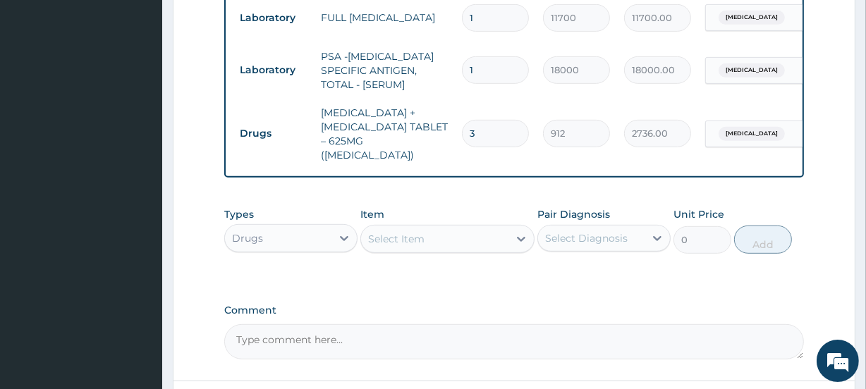
type input "4"
type input "3648.00"
type input "5"
type input "4560.00"
type input "6"
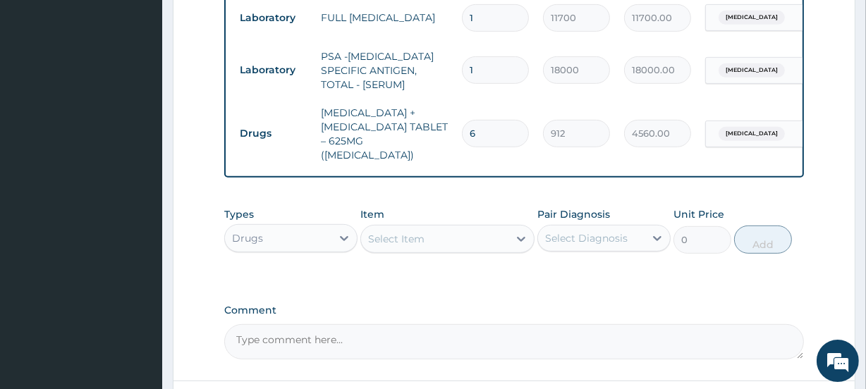
type input "5472.00"
type input "7"
type input "6384.00"
type input "8"
type input "7296.00"
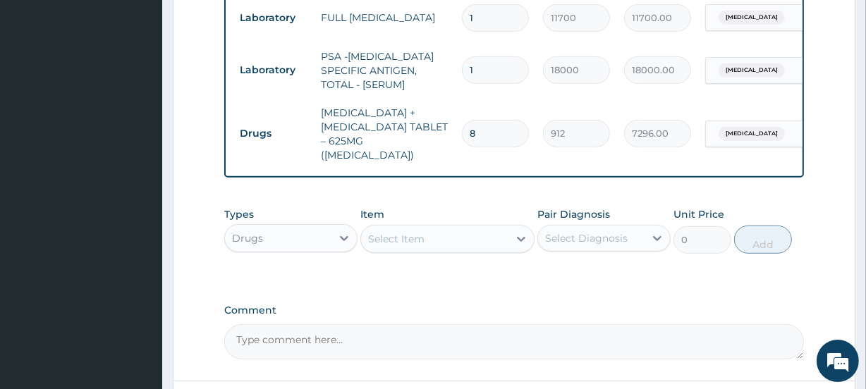
type input "9"
type input "8208.00"
type input "10"
type input "9120.00"
click at [425, 250] on div "Select Item" at bounding box center [434, 239] width 147 height 23
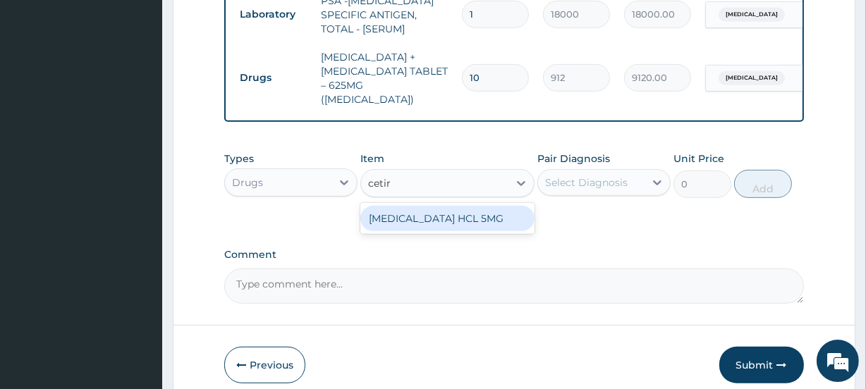
scroll to position [696, 0]
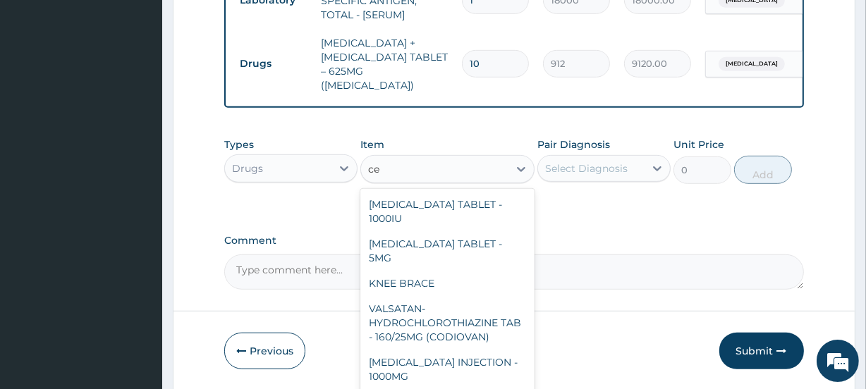
type input "c"
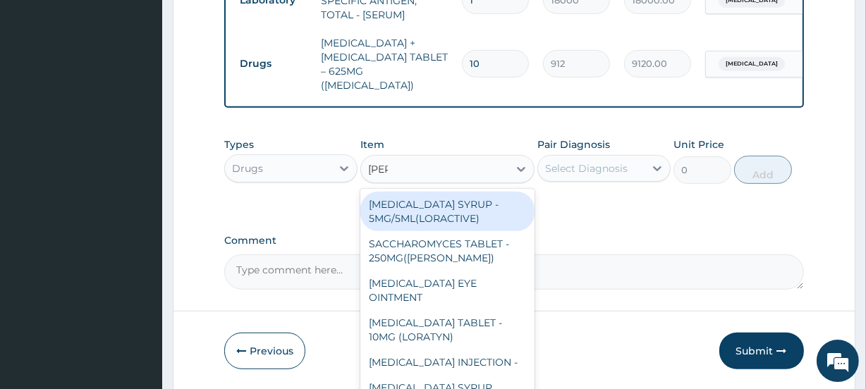
type input "lorat"
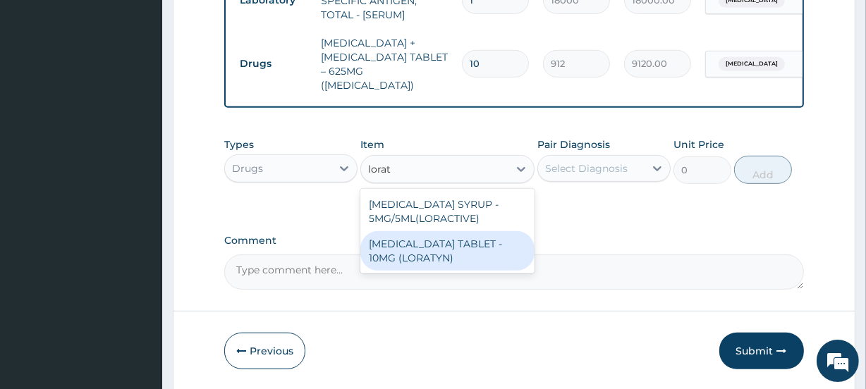
click at [444, 267] on div "LORATADINE TABLET - 10MG (LORATYN)" at bounding box center [448, 251] width 174 height 40
type input "133"
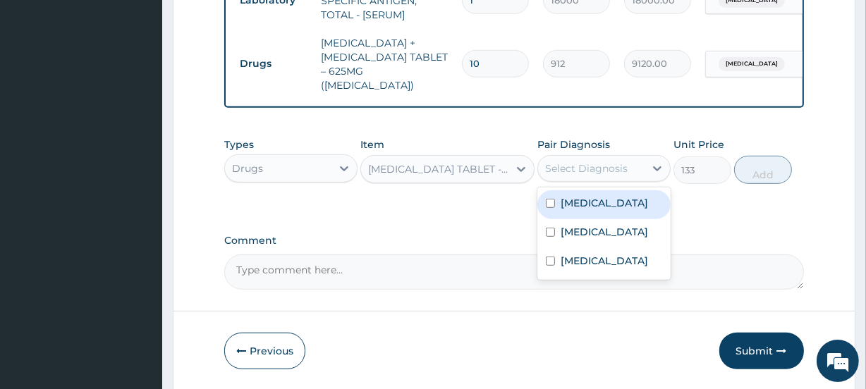
click at [619, 175] on div "Select Diagnosis" at bounding box center [586, 169] width 83 height 14
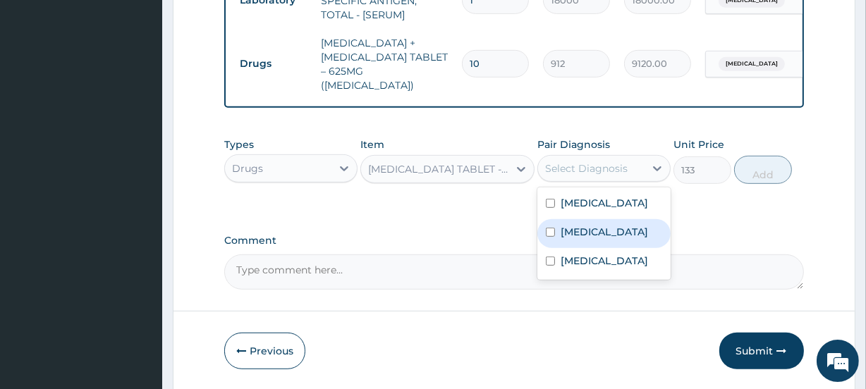
click at [607, 232] on div "Dyslipidemia" at bounding box center [604, 233] width 133 height 29
checkbox input "true"
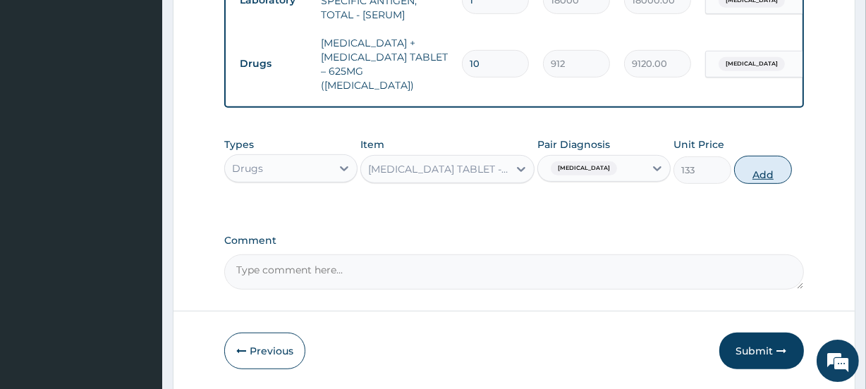
click at [758, 182] on button "Add" at bounding box center [763, 170] width 58 height 28
type input "0"
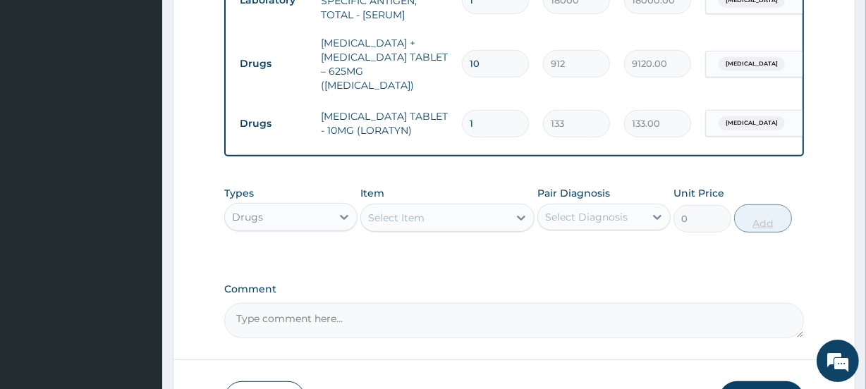
type input "2"
type input "266.00"
type input "3"
type input "399.00"
type input "4"
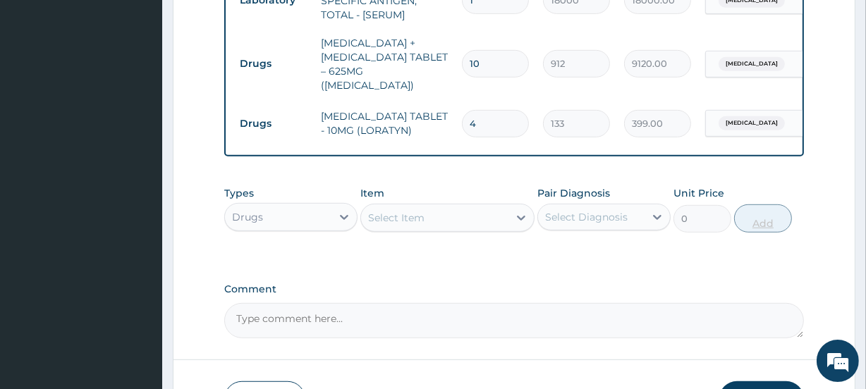
type input "532.00"
type input "5"
type input "665.00"
click at [414, 225] on div "Select Item" at bounding box center [396, 218] width 56 height 14
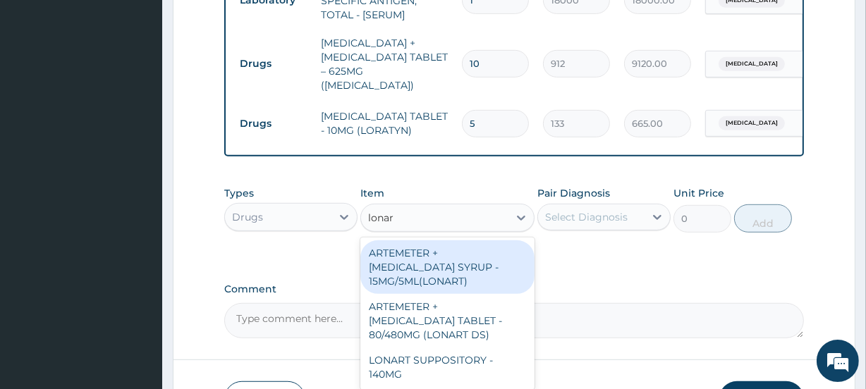
type input "lonart"
click at [473, 274] on div "ARTEMETER + LUMEFANTRINE SYRUP - 15MG/5ML(LONART)" at bounding box center [448, 268] width 174 height 54
type input "2280"
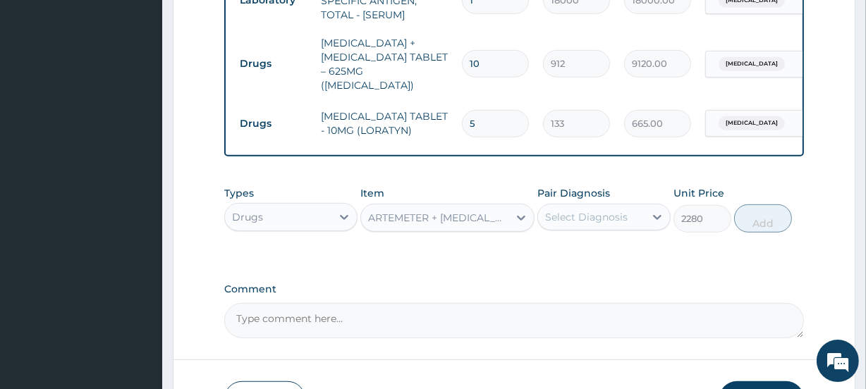
click at [579, 224] on div "Select Diagnosis" at bounding box center [586, 217] width 83 height 14
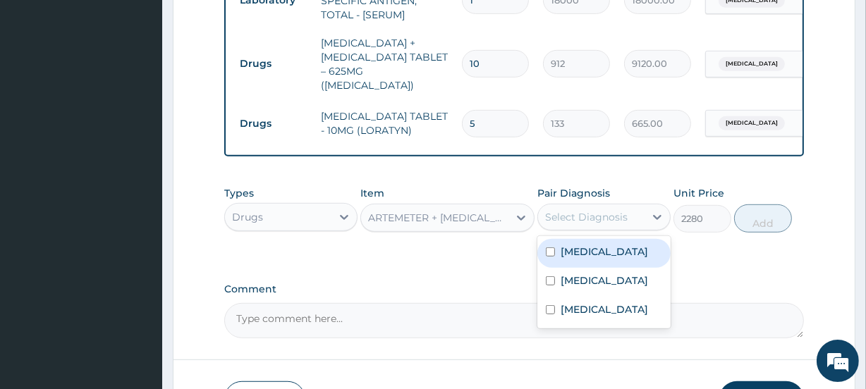
click at [593, 259] on label "Hypertropia" at bounding box center [604, 252] width 87 height 14
checkbox input "true"
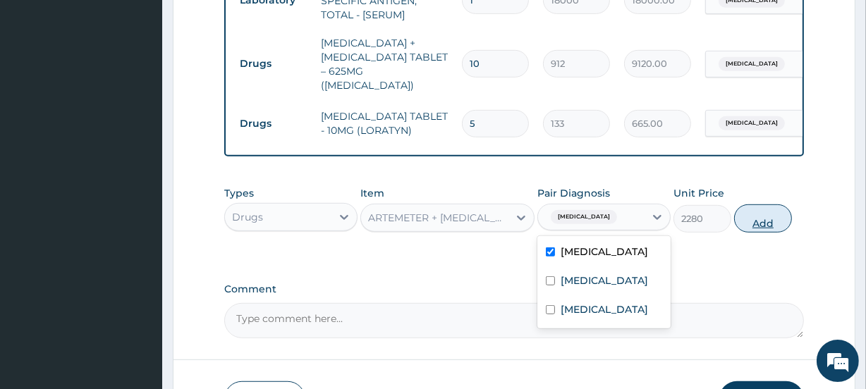
click at [755, 230] on button "Add" at bounding box center [763, 219] width 58 height 28
type input "0"
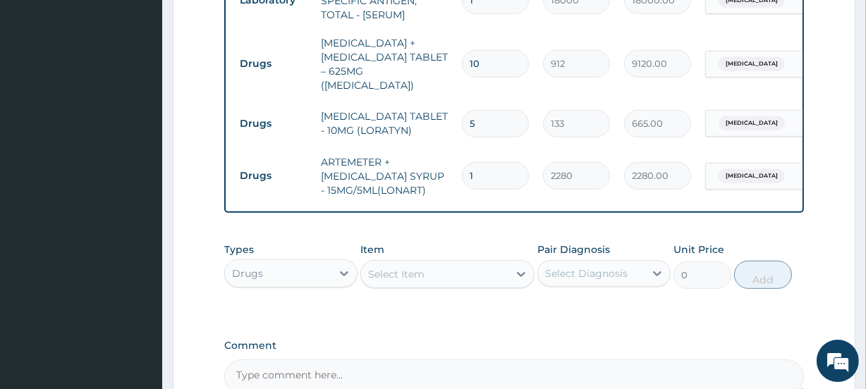
click at [389, 282] on div "Select Item" at bounding box center [396, 274] width 56 height 14
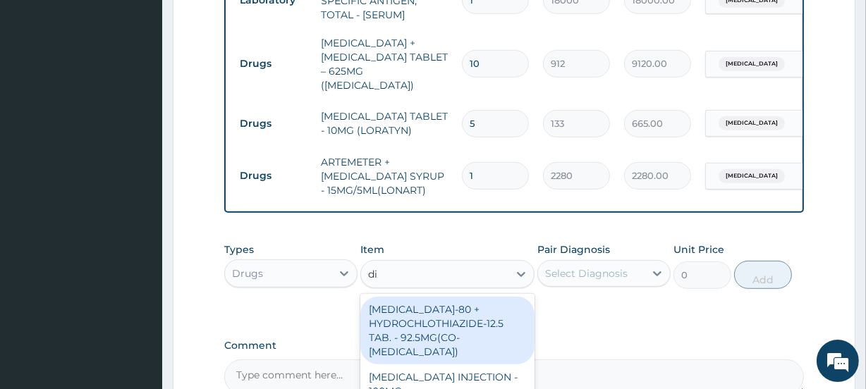
type input "dic"
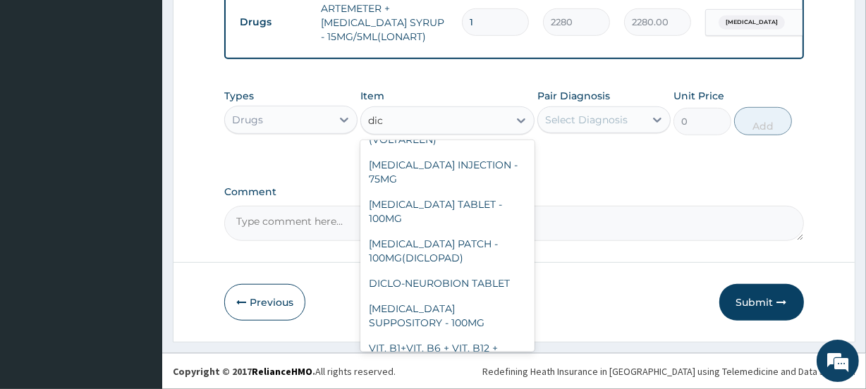
scroll to position [156, 0]
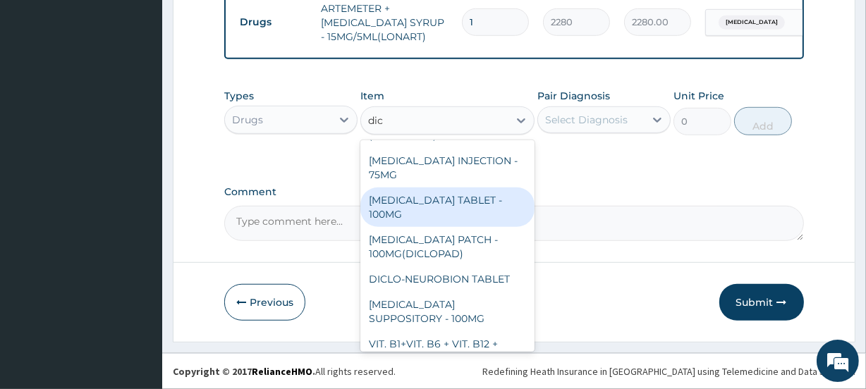
click at [416, 189] on div "DICLOFENAC TABLET - 100MG" at bounding box center [448, 208] width 174 height 40
type input "152"
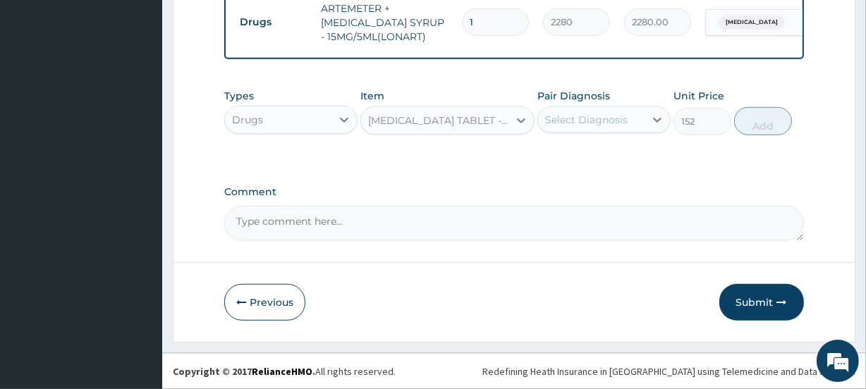
click at [581, 118] on div "Select Diagnosis" at bounding box center [586, 120] width 83 height 14
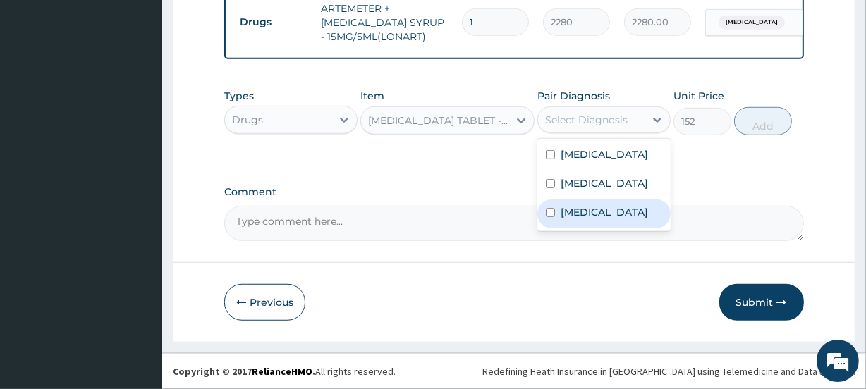
click at [603, 213] on label "Low back pain" at bounding box center [604, 212] width 87 height 14
checkbox input "true"
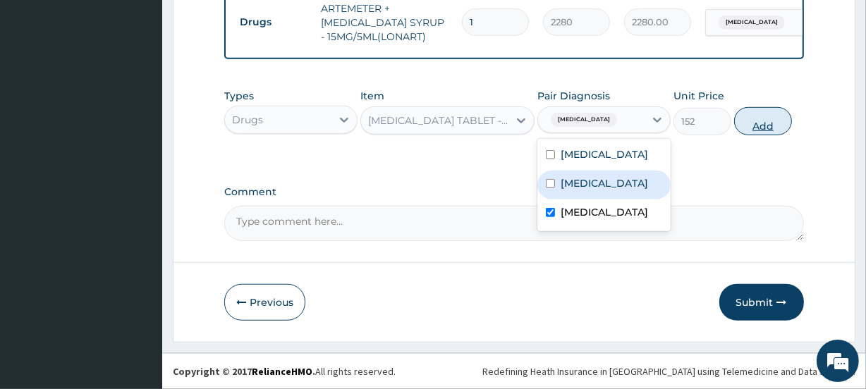
click at [751, 126] on button "Add" at bounding box center [763, 121] width 58 height 28
type input "0"
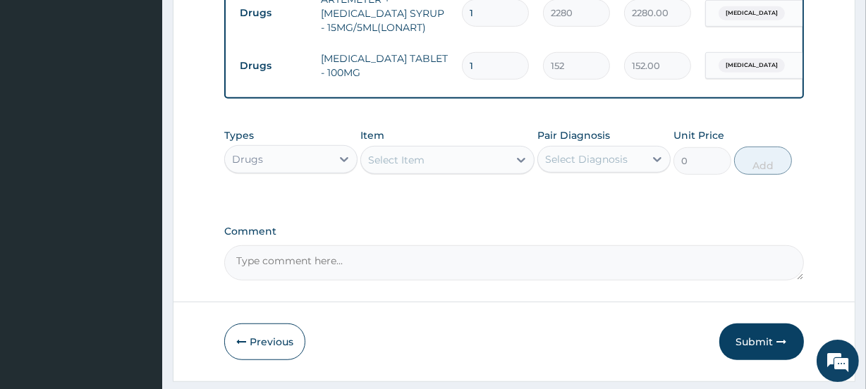
click at [488, 68] on input "1" at bounding box center [495, 66] width 67 height 28
type input "2"
type input "304.00"
type input "3"
type input "456.00"
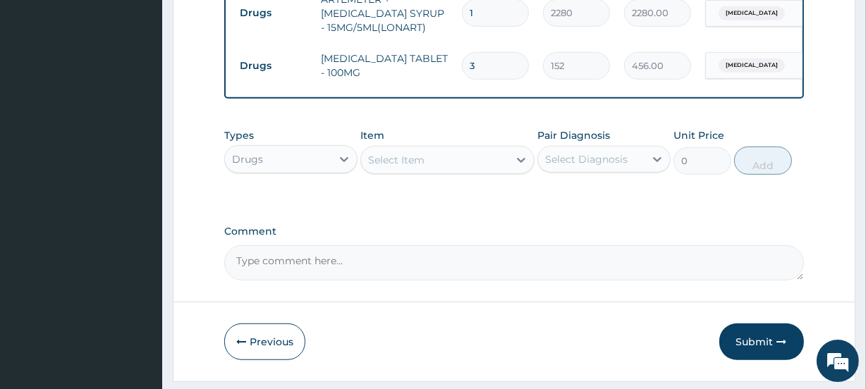
type input "4"
type input "608.00"
type input "5"
type input "760.00"
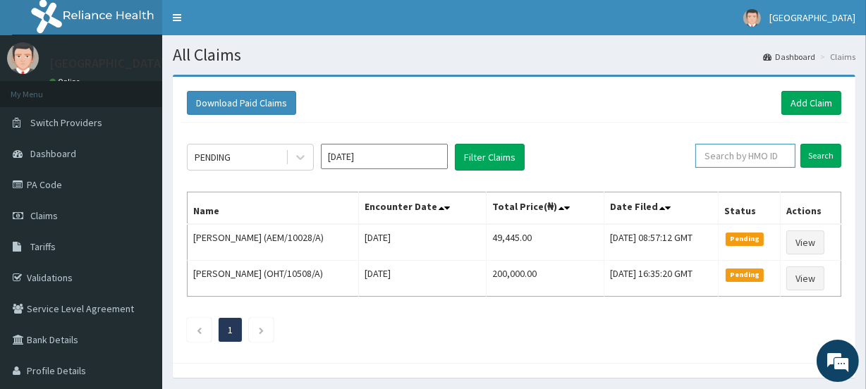
click at [749, 155] on input "text" at bounding box center [746, 156] width 100 height 24
type input "rel/10886/b"
click at [819, 155] on input "Search" at bounding box center [821, 156] width 41 height 24
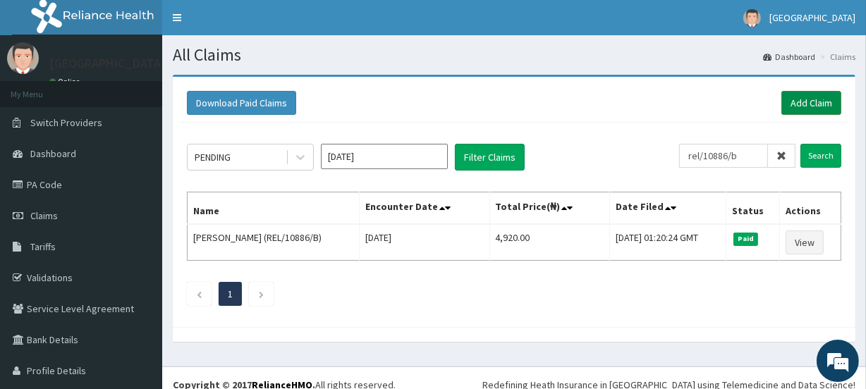
click at [804, 104] on link "Add Claim" at bounding box center [812, 103] width 60 height 24
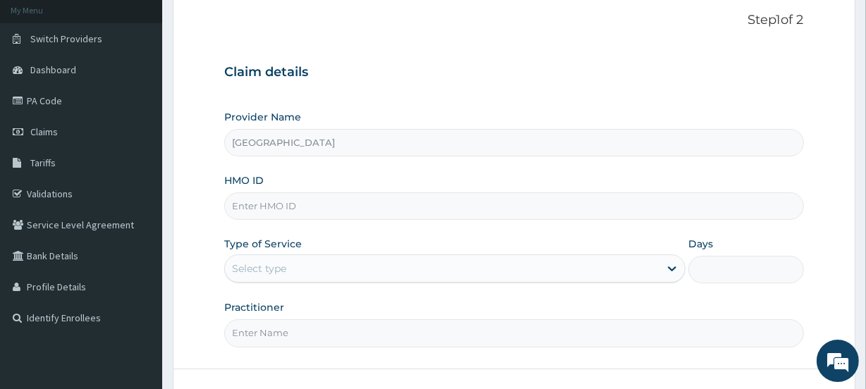
click at [258, 207] on input "HMO ID" at bounding box center [513, 207] width 579 height 28
type input "REL/10886/B"
click at [263, 273] on div "Select type" at bounding box center [259, 269] width 54 height 14
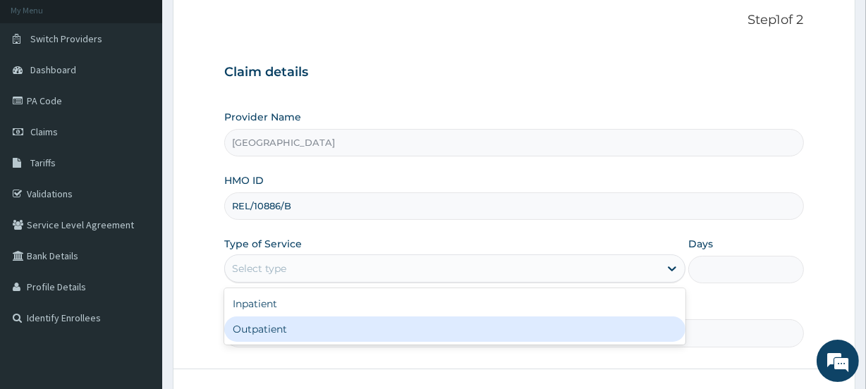
click at [270, 325] on div "Outpatient" at bounding box center [454, 329] width 461 height 25
type input "1"
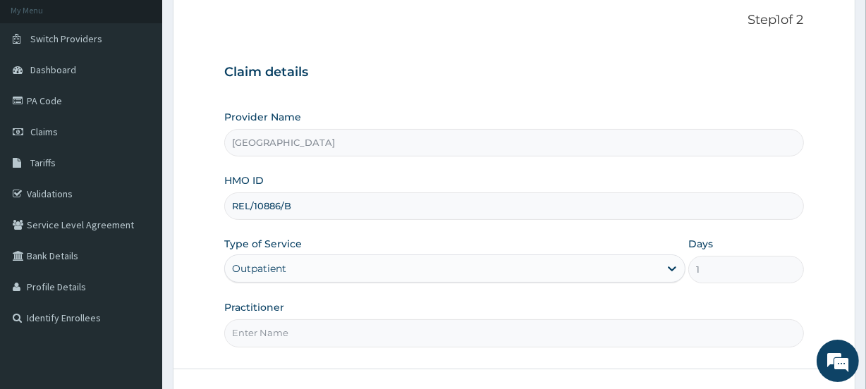
click at [270, 334] on input "Practitioner" at bounding box center [513, 334] width 579 height 28
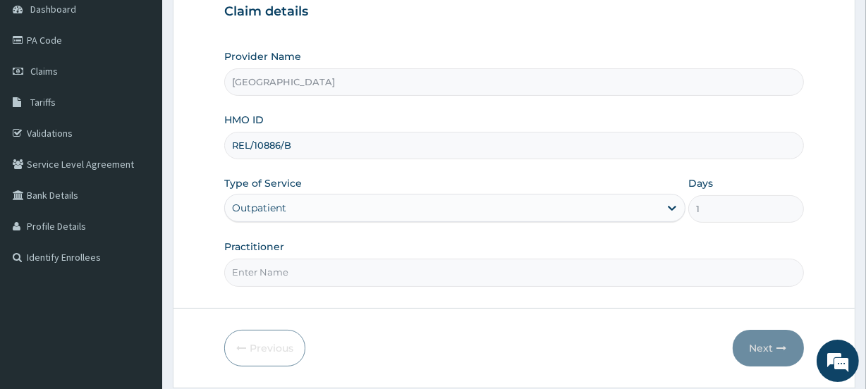
scroll to position [161, 0]
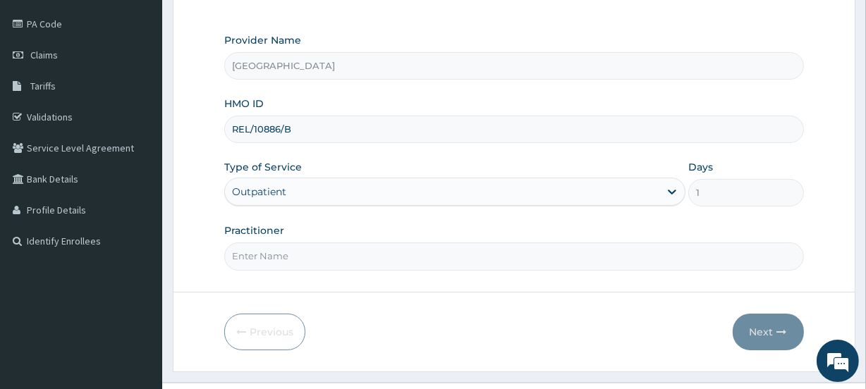
click at [623, 289] on form "Step 1 of 2 Claim details Provider Name [GEOGRAPHIC_DATA] HMO ID REL/10886/B Ty…" at bounding box center [514, 143] width 683 height 458
click at [44, 57] on span "Claims" at bounding box center [44, 55] width 28 height 13
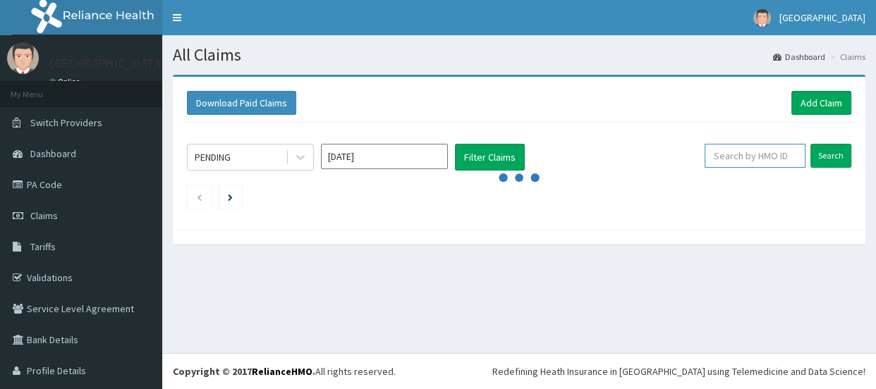
click at [744, 161] on input "text" at bounding box center [755, 156] width 101 height 24
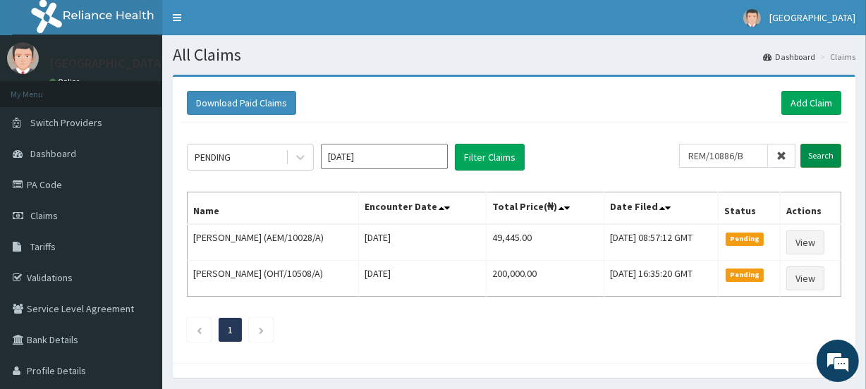
click at [816, 158] on input "Search" at bounding box center [821, 156] width 41 height 24
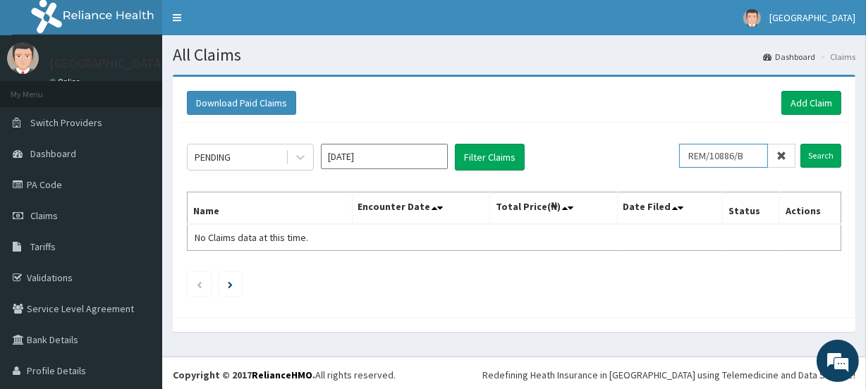
click at [747, 157] on input "REM/10886/B" at bounding box center [723, 156] width 89 height 24
type input "R"
click at [814, 155] on input "Search" at bounding box center [821, 156] width 41 height 24
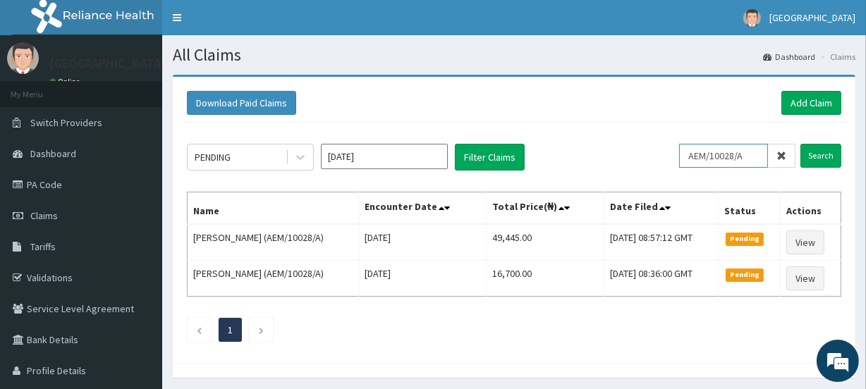
click at [756, 154] on input "AEM/10028/A" at bounding box center [723, 156] width 89 height 24
type input "A"
click at [821, 152] on input "Search" at bounding box center [821, 156] width 41 height 24
click at [749, 153] on input "TLC/10323/A" at bounding box center [723, 156] width 89 height 24
drag, startPoint x: 749, startPoint y: 153, endPoint x: 691, endPoint y: 153, distance: 57.9
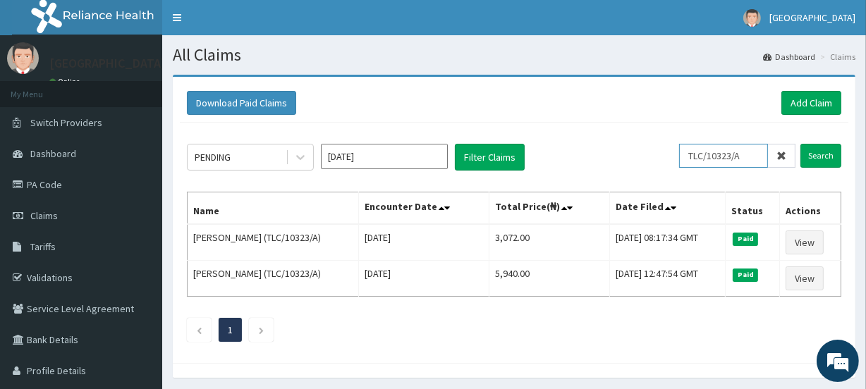
click at [691, 153] on input "TLC/10323/A" at bounding box center [723, 156] width 89 height 24
click at [759, 156] on input "TLC/10323/A" at bounding box center [723, 156] width 89 height 24
type input "T"
paste input "HFI/10042/D"
type input "HFI/10042/D"
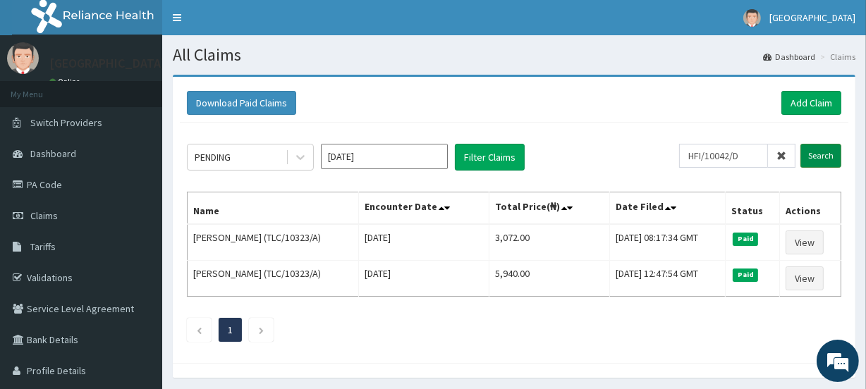
click at [821, 157] on input "Search" at bounding box center [821, 156] width 41 height 24
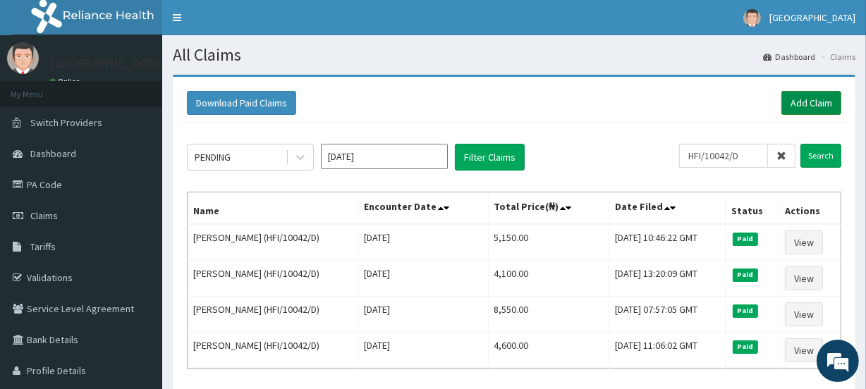
click at [803, 98] on link "Add Claim" at bounding box center [812, 103] width 60 height 24
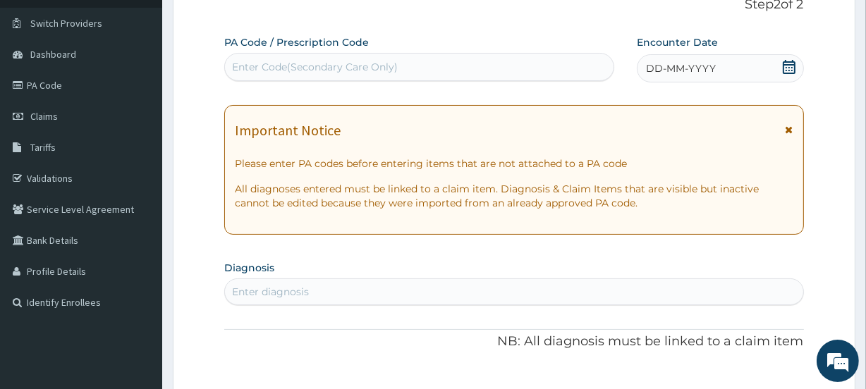
click at [310, 56] on div "Enter Code(Secondary Care Only)" at bounding box center [419, 67] width 388 height 23
paste input "PA/12216B"
type input "PA/12216B"
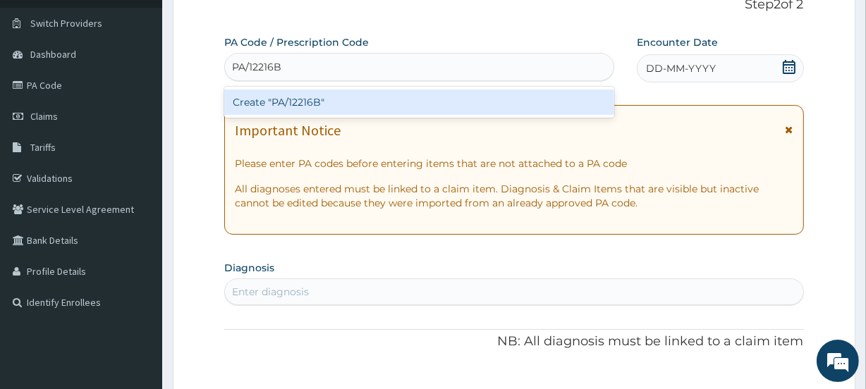
click at [315, 103] on div "Create "PA/12216B"" at bounding box center [418, 102] width 389 height 25
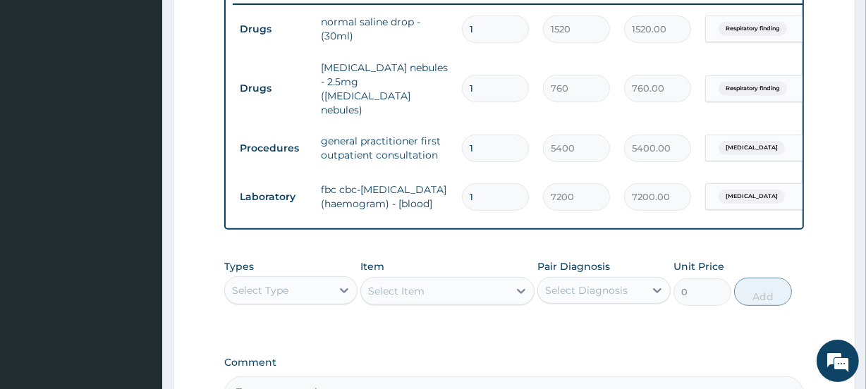
scroll to position [609, 0]
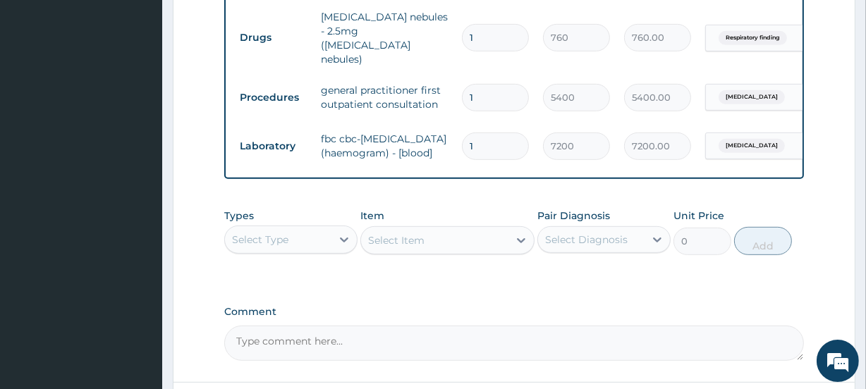
click at [293, 234] on div "Select Type" at bounding box center [278, 240] width 107 height 23
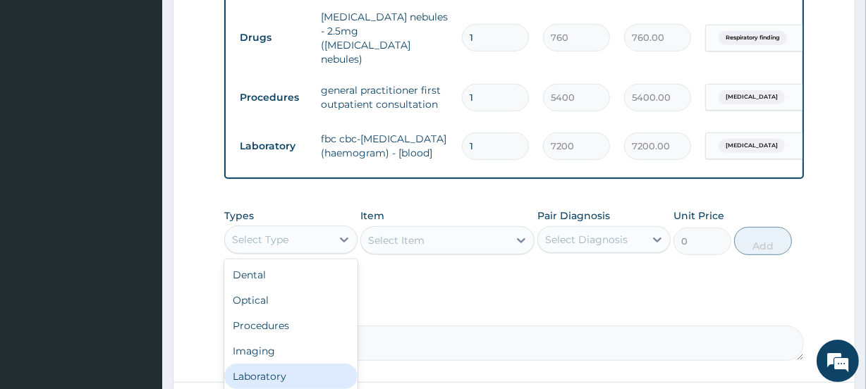
click at [279, 372] on div "Laboratory" at bounding box center [290, 376] width 133 height 25
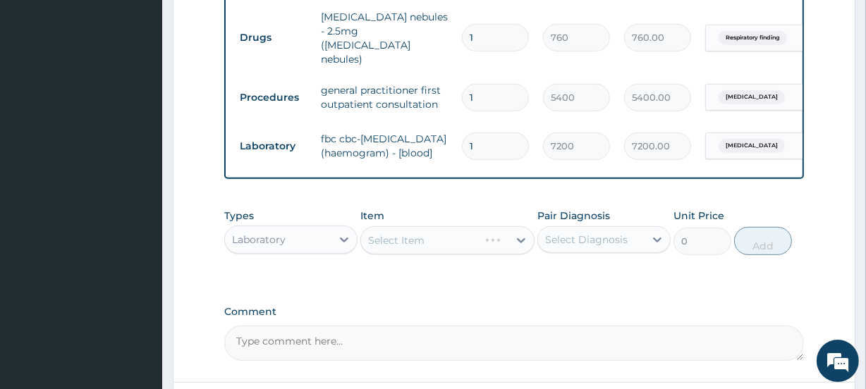
click at [586, 234] on div "Select Diagnosis" at bounding box center [586, 240] width 83 height 14
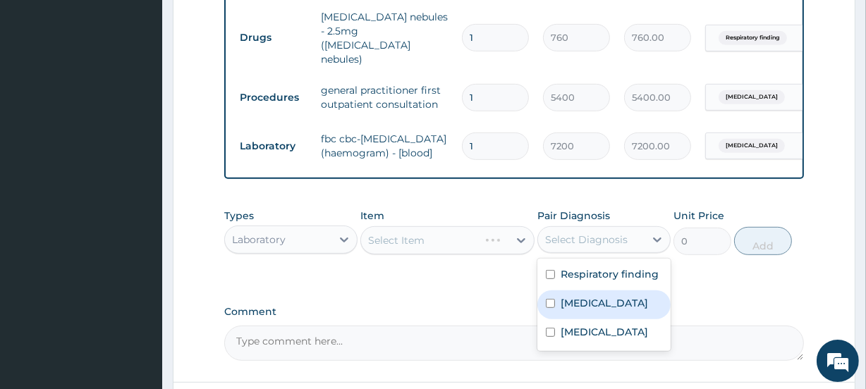
click at [584, 296] on label "Malaria" at bounding box center [604, 303] width 87 height 14
checkbox input "true"
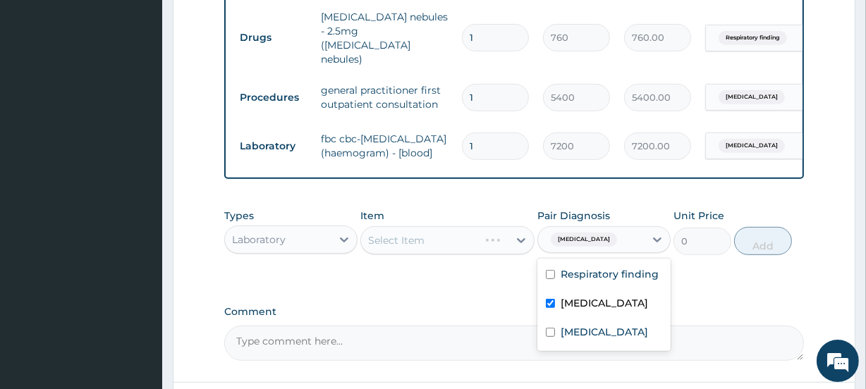
scroll to position [724, 0]
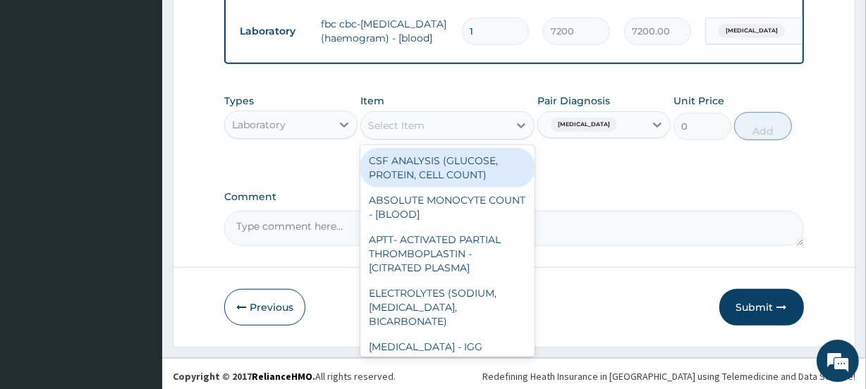
click at [459, 123] on div "Select Item" at bounding box center [434, 125] width 147 height 23
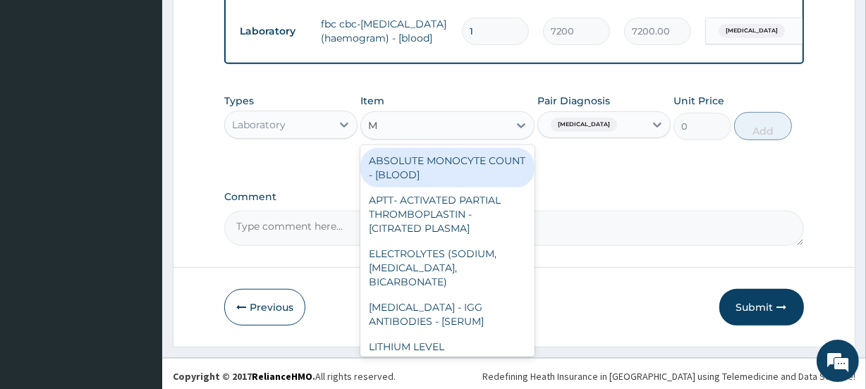
type input "MP"
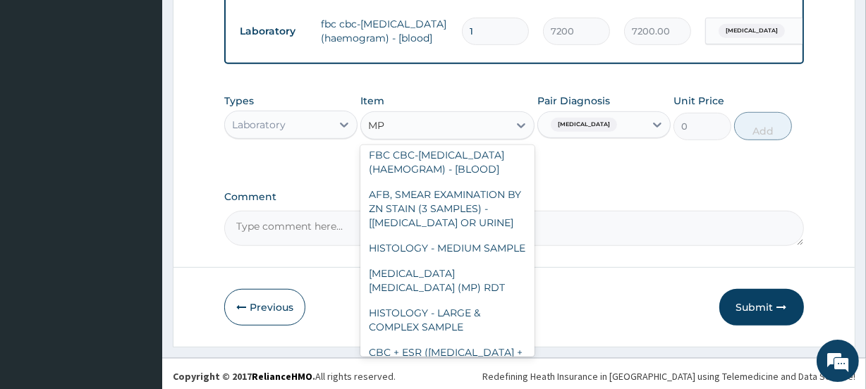
scroll to position [214, 0]
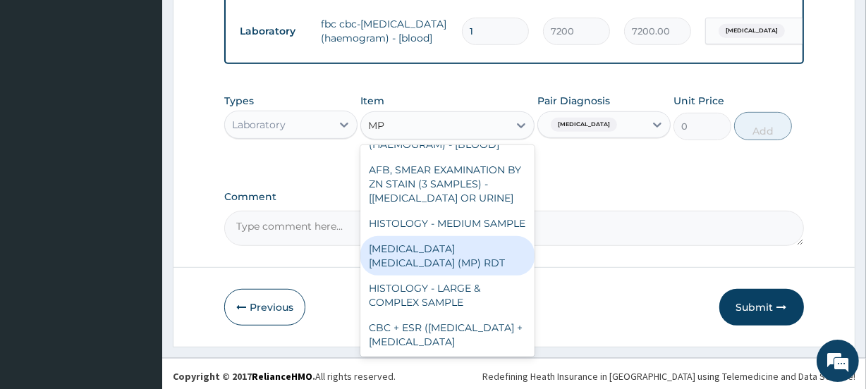
click at [464, 276] on div "[MEDICAL_DATA] [MEDICAL_DATA] (MP) RDT" at bounding box center [448, 256] width 174 height 40
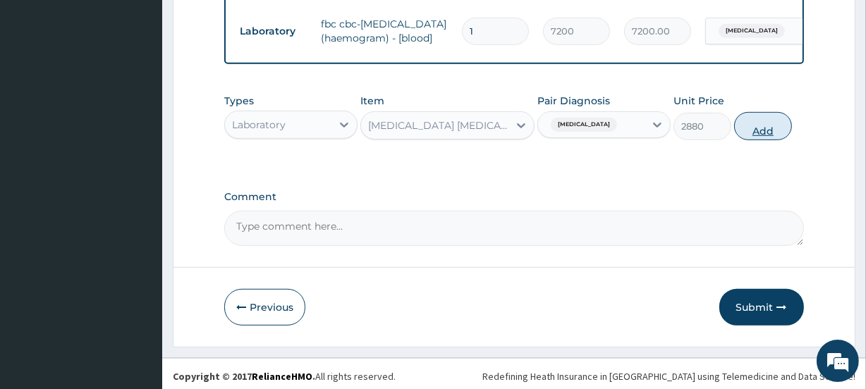
click at [758, 123] on button "Add" at bounding box center [763, 126] width 58 height 28
type input "0"
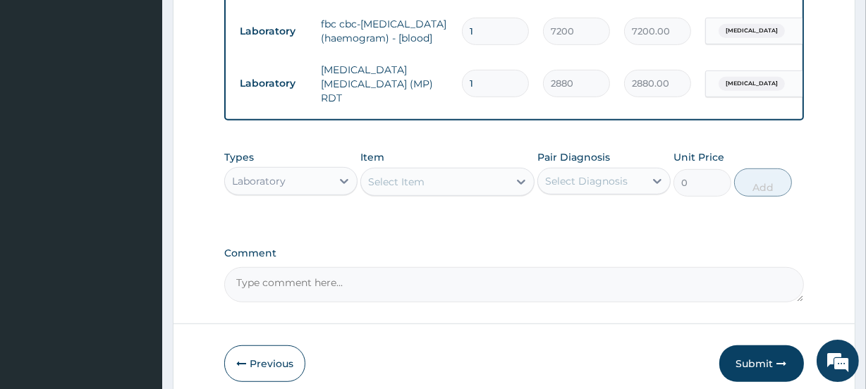
click at [275, 174] on div "Laboratory" at bounding box center [259, 181] width 54 height 14
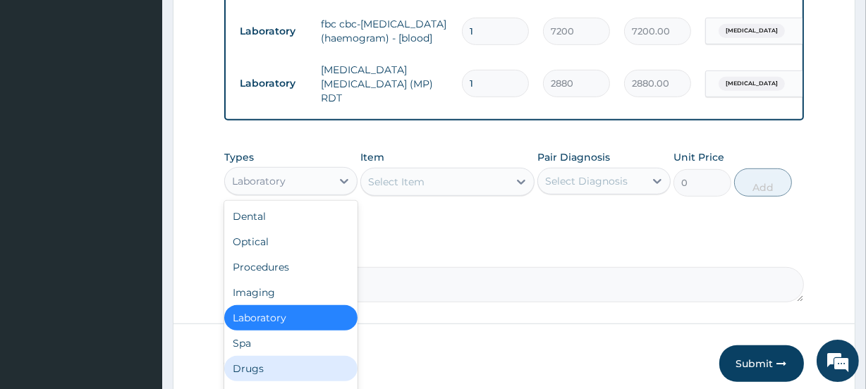
click at [274, 356] on div "Drugs" at bounding box center [290, 368] width 133 height 25
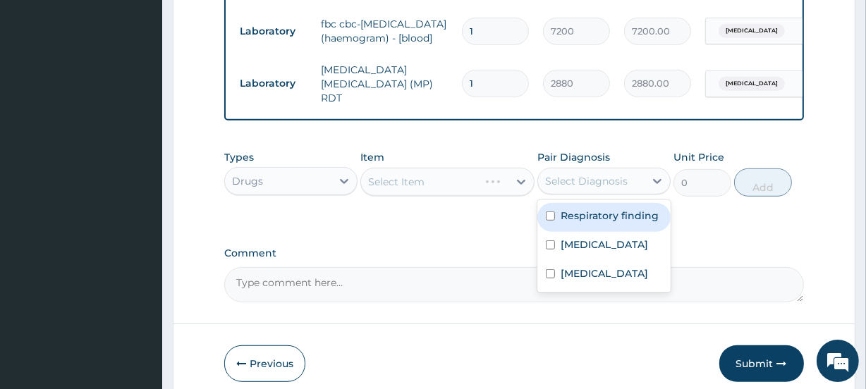
click at [591, 174] on div "Select Diagnosis" at bounding box center [586, 181] width 83 height 14
click at [589, 209] on label "Respiratory finding" at bounding box center [610, 216] width 98 height 14
checkbox input "true"
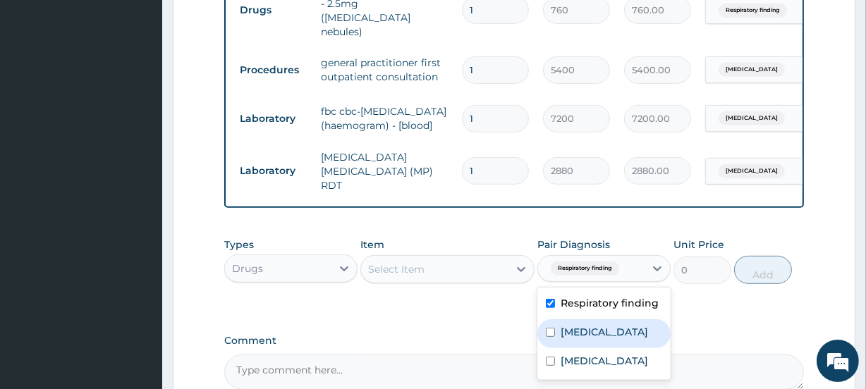
scroll to position [773, 0]
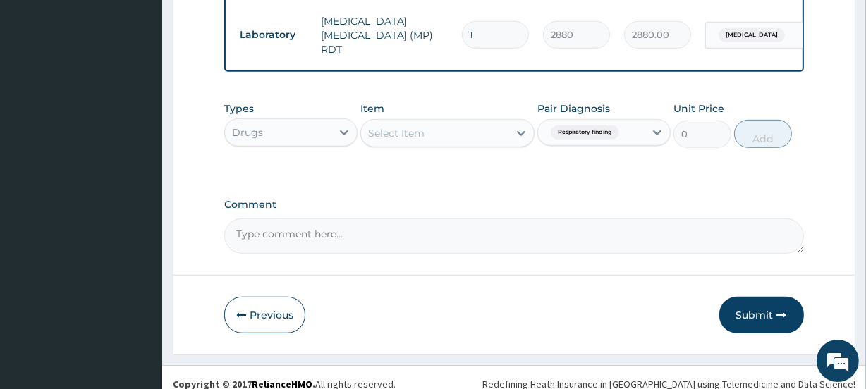
click at [406, 126] on div "Select Item" at bounding box center [396, 133] width 56 height 14
type input "AMOXIC"
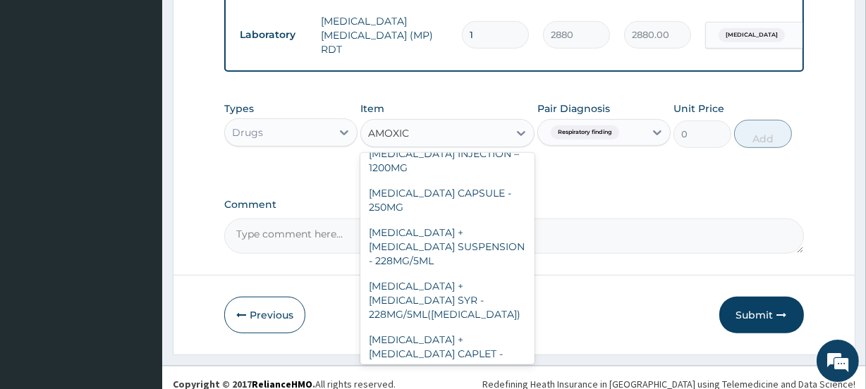
scroll to position [392, 0]
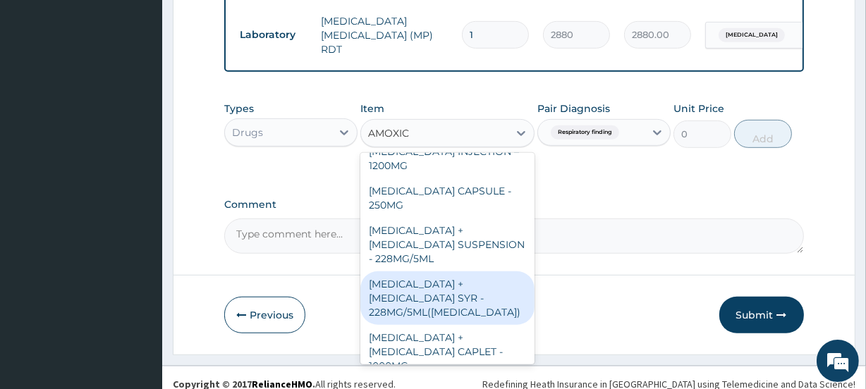
click at [443, 272] on div "[MEDICAL_DATA] + [MEDICAL_DATA] SYR - 228MG/5ML([MEDICAL_DATA])" at bounding box center [448, 299] width 174 height 54
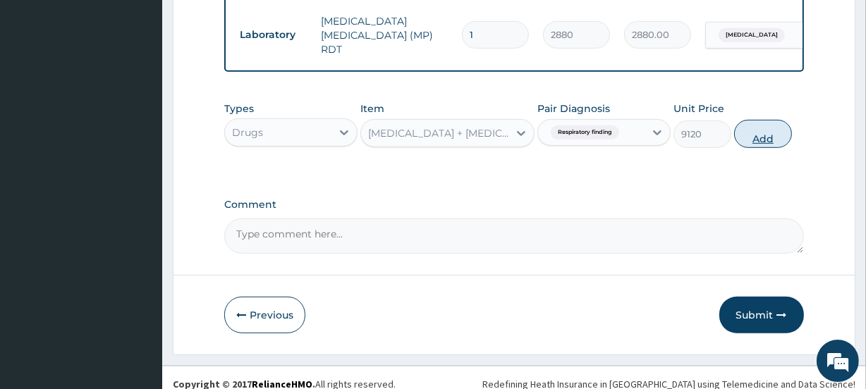
click at [764, 127] on button "Add" at bounding box center [763, 134] width 58 height 28
type input "0"
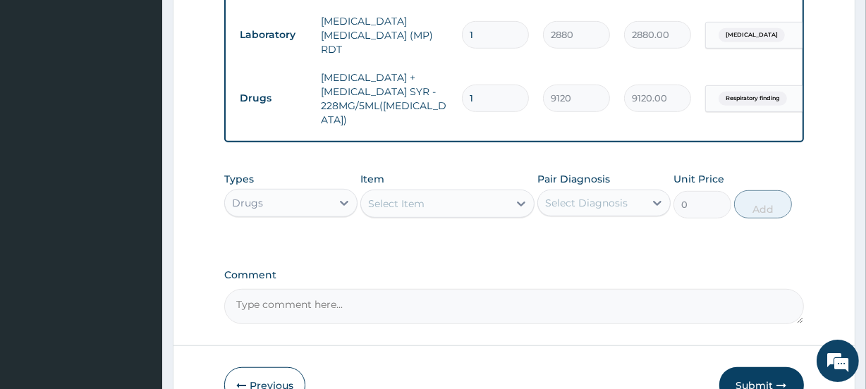
click at [432, 194] on div "Select Item" at bounding box center [434, 204] width 147 height 23
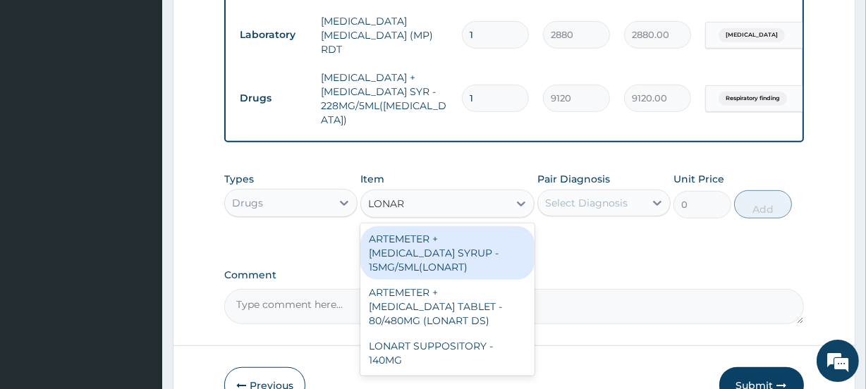
type input "LONART"
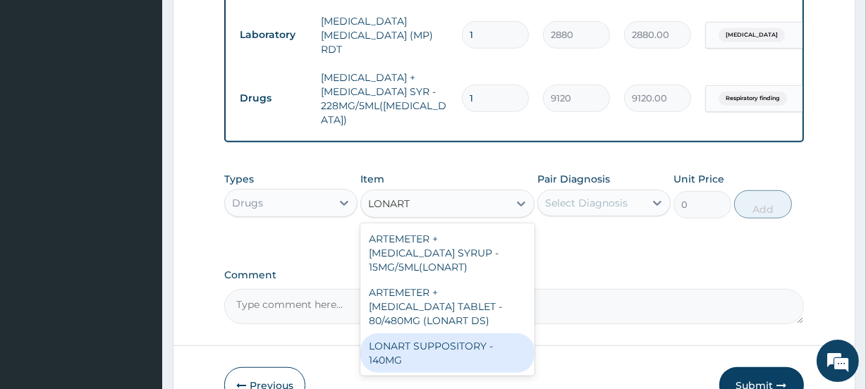
click at [470, 334] on div "LONART SUPPOSITORY - 140MG" at bounding box center [448, 354] width 174 height 40
type input "258.4"
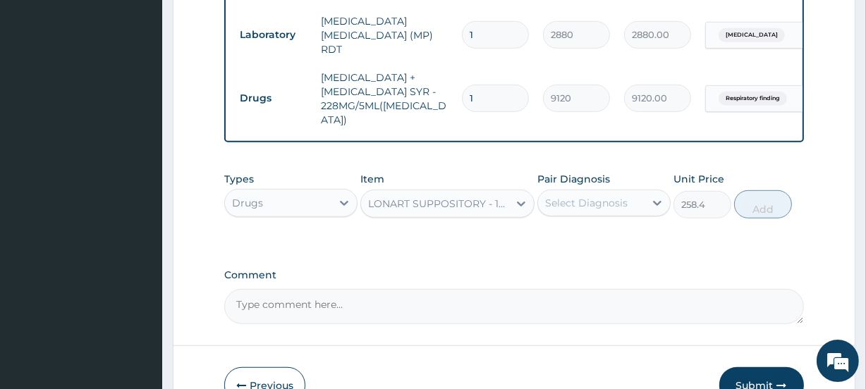
click at [463, 197] on div "LONART SUPPOSITORY - 140MG" at bounding box center [438, 204] width 141 height 14
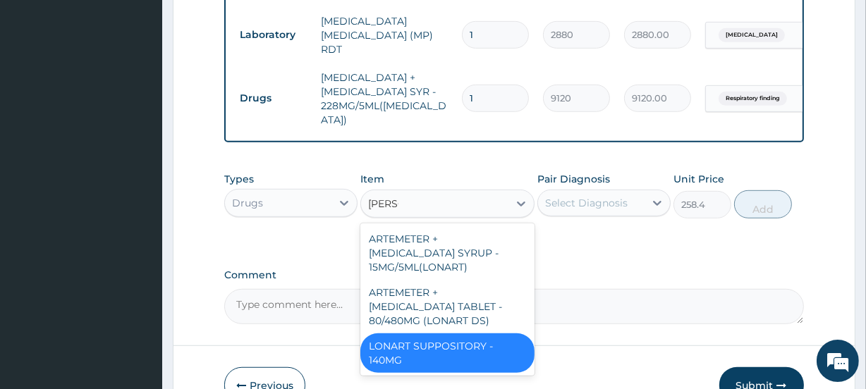
scroll to position [0, 0]
type input "LONART"
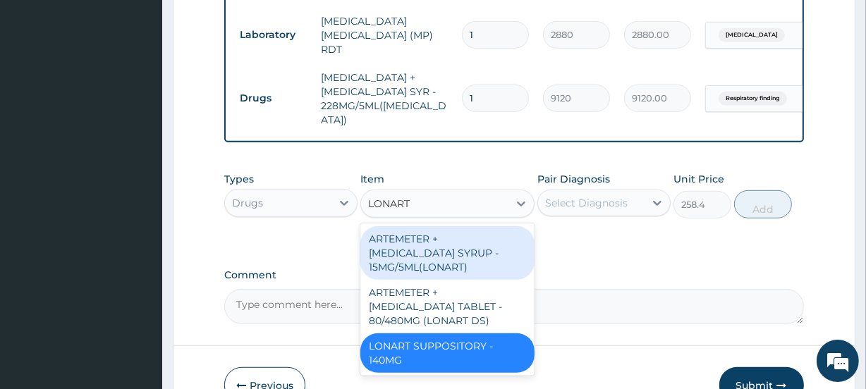
click at [473, 229] on div "ARTEMETER + [MEDICAL_DATA] SYRUP - 15MG/5ML(LONART)" at bounding box center [448, 253] width 174 height 54
type input "2280"
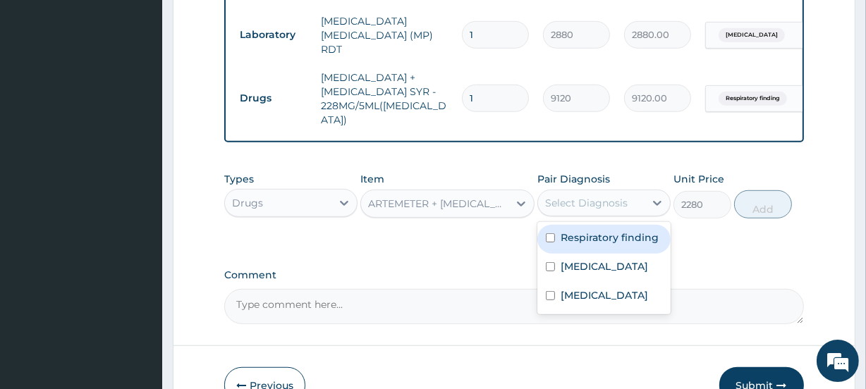
click at [613, 196] on div "Select Diagnosis" at bounding box center [586, 203] width 83 height 14
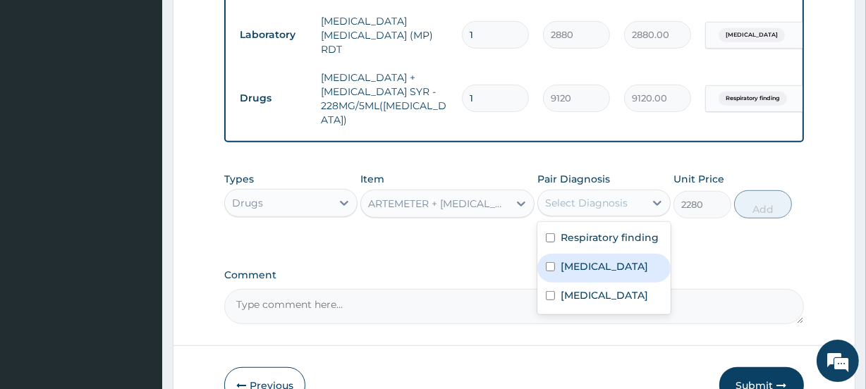
click at [601, 254] on div "Malaria" at bounding box center [604, 268] width 133 height 29
checkbox input "true"
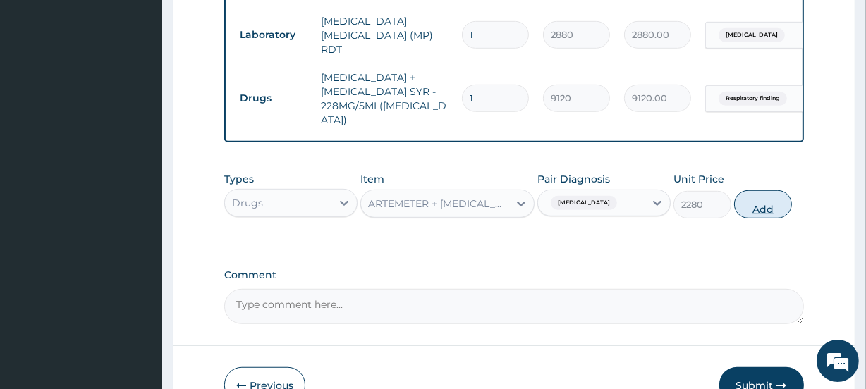
click at [763, 197] on button "Add" at bounding box center [763, 204] width 58 height 28
type input "0"
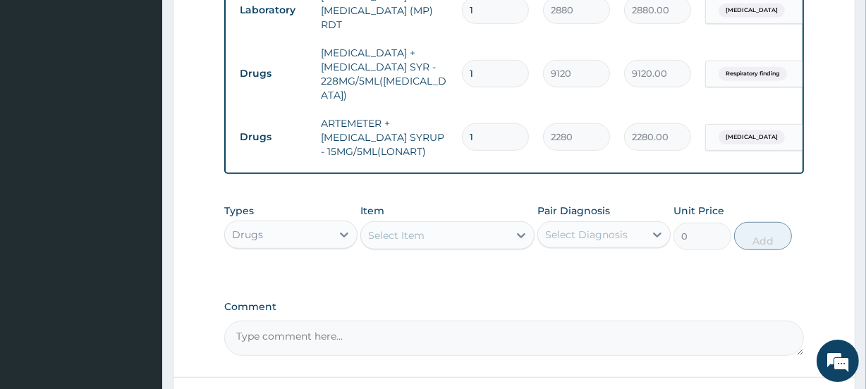
scroll to position [900, 0]
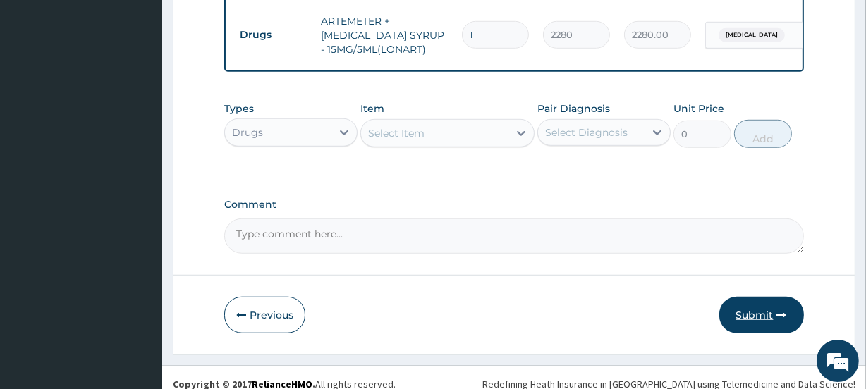
click at [751, 299] on button "Submit" at bounding box center [762, 315] width 85 height 37
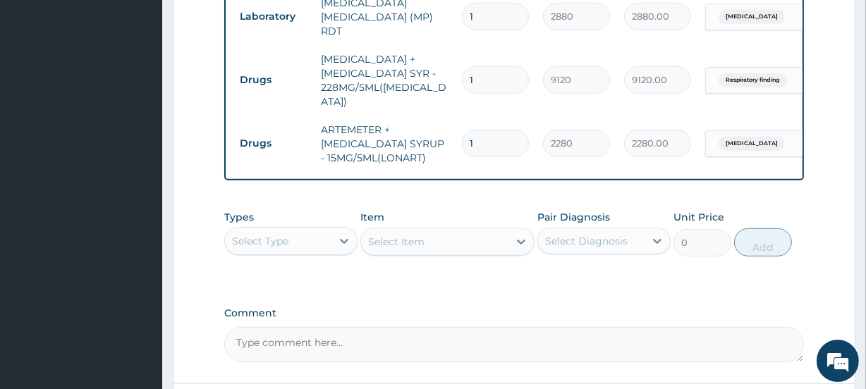
scroll to position [813, 0]
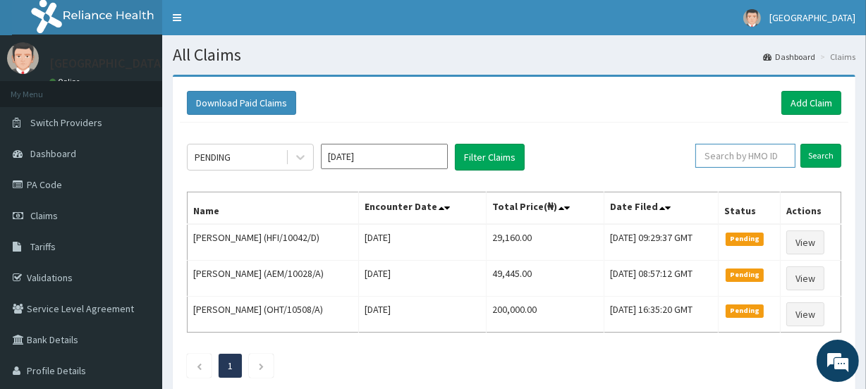
click at [738, 157] on input "text" at bounding box center [746, 156] width 100 height 24
paste input "SFA/10479/A"
type input "SFA/10479/A"
click at [823, 153] on input "Search" at bounding box center [821, 156] width 41 height 24
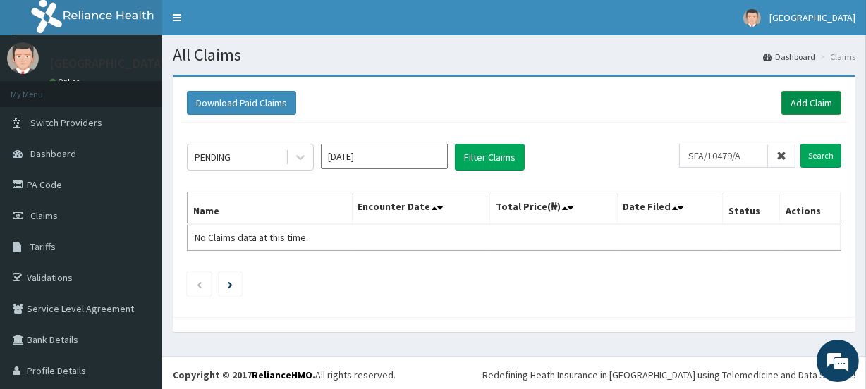
click at [804, 102] on link "Add Claim" at bounding box center [812, 103] width 60 height 24
click at [801, 104] on link "Add Claim" at bounding box center [812, 103] width 60 height 24
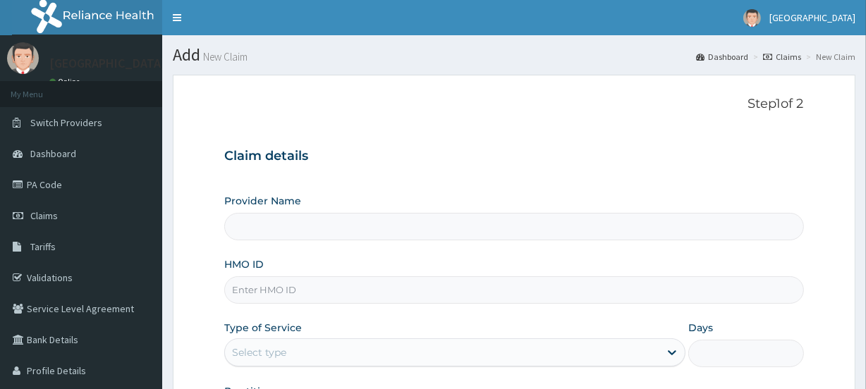
click at [310, 289] on input "HMO ID" at bounding box center [513, 291] width 579 height 28
click at [315, 296] on input "HMO ID" at bounding box center [513, 291] width 579 height 28
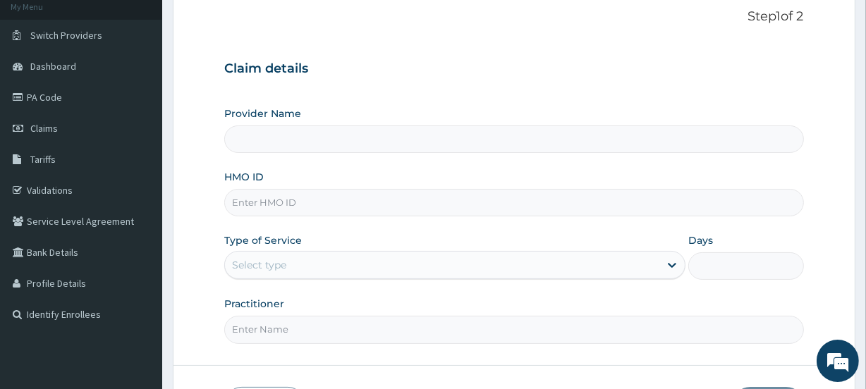
scroll to position [105, 0]
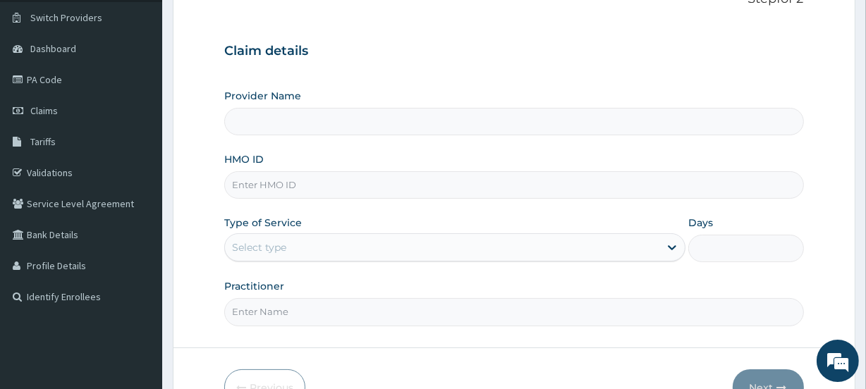
type input "[GEOGRAPHIC_DATA]"
click at [265, 190] on input "HMO ID" at bounding box center [513, 185] width 579 height 28
click at [262, 189] on input "HMO ID" at bounding box center [513, 185] width 579 height 28
paste input "SFA/10479/A"
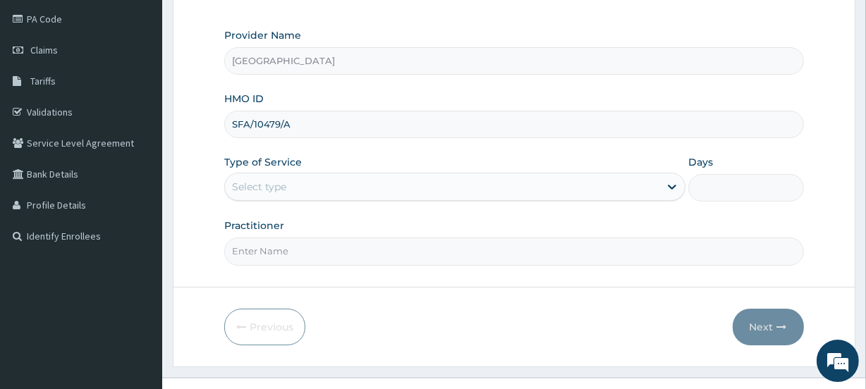
scroll to position [189, 0]
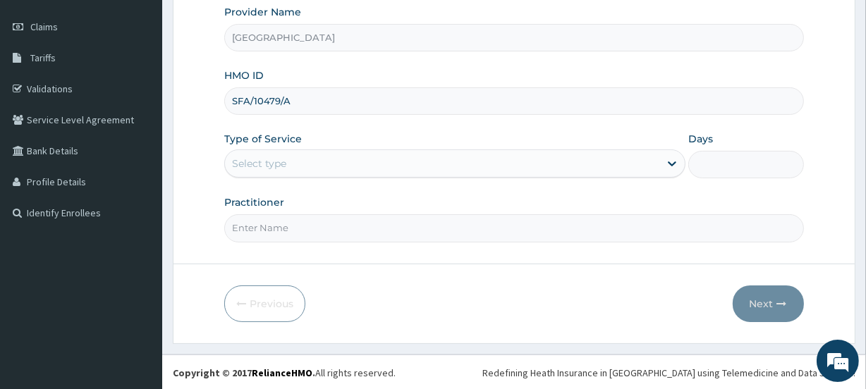
type input "SFA/10479/A"
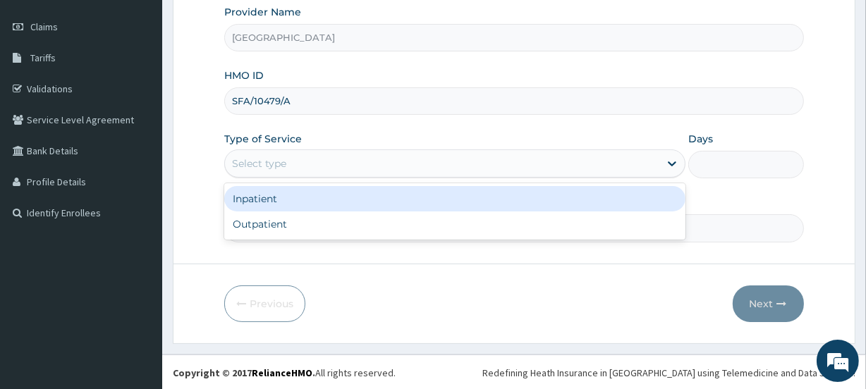
click at [260, 160] on div "Select type" at bounding box center [259, 164] width 54 height 14
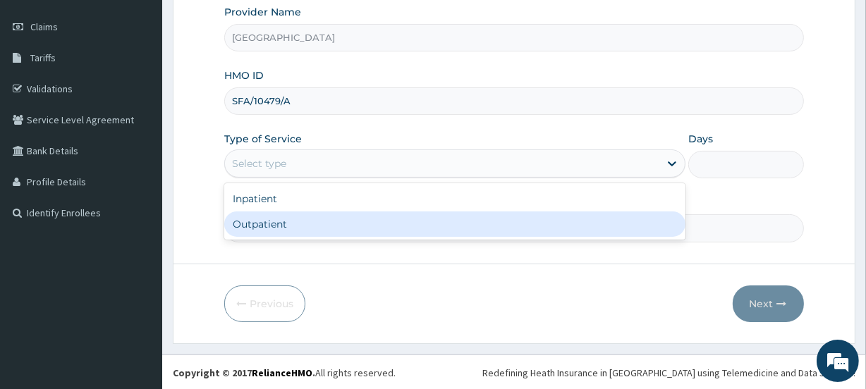
click at [258, 219] on div "Outpatient" at bounding box center [454, 224] width 461 height 25
type input "1"
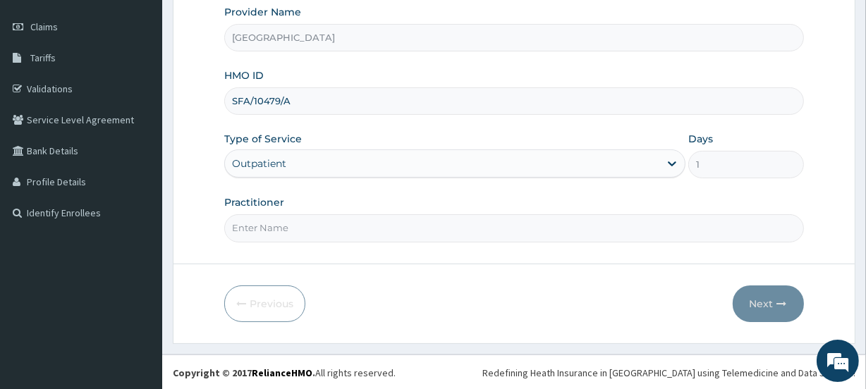
click at [258, 226] on input "Practitioner" at bounding box center [513, 228] width 579 height 28
type input "SANUSI"
click at [762, 301] on button "Next" at bounding box center [768, 304] width 71 height 37
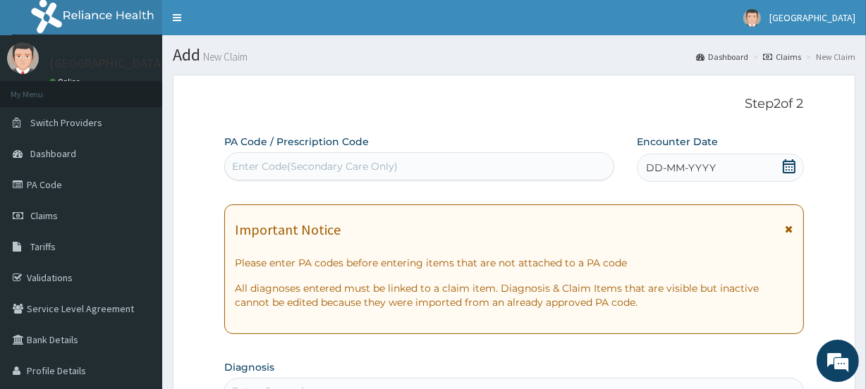
scroll to position [0, 0]
click at [289, 163] on div "Enter Code(Secondary Care Only)" at bounding box center [315, 166] width 166 height 14
paste input "PA/3B1495"
type input "PA/3B1495"
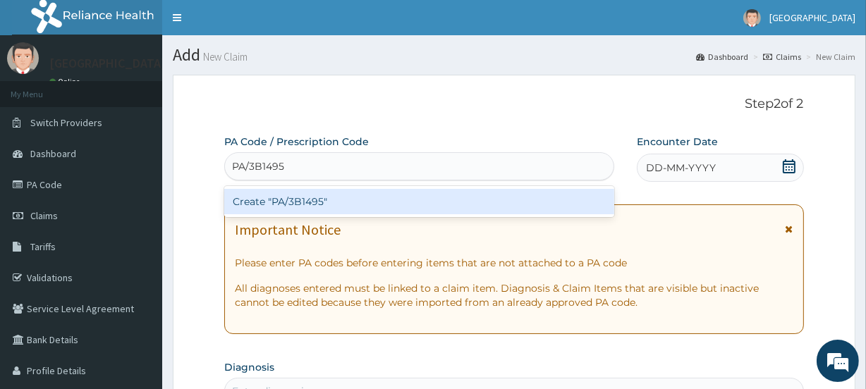
click at [306, 197] on div "Create "PA/3B1495"" at bounding box center [418, 201] width 389 height 25
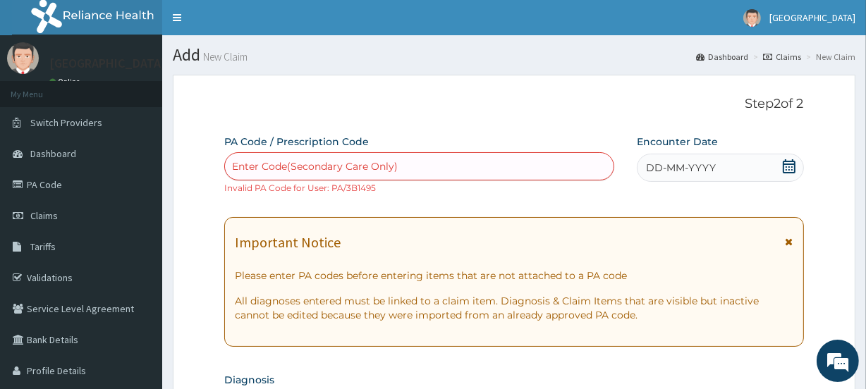
click at [280, 162] on div "Enter Code(Secondary Care Only)" at bounding box center [315, 166] width 166 height 14
paste input "PA/34C4D4"
type input "PA/34C4D4"
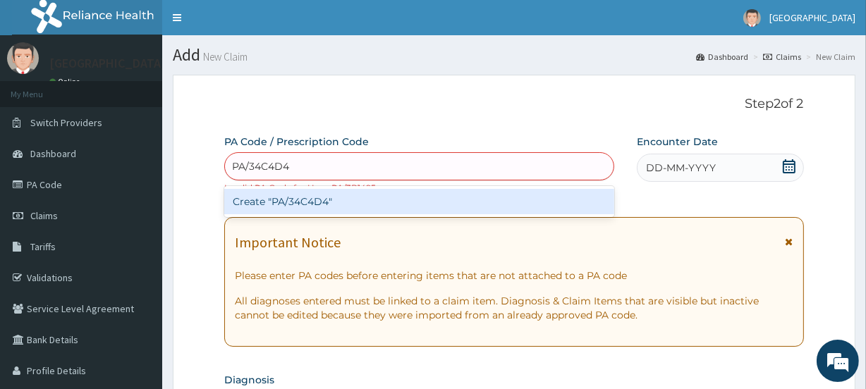
click at [303, 198] on div "Create "PA/34C4D4"" at bounding box center [418, 201] width 389 height 25
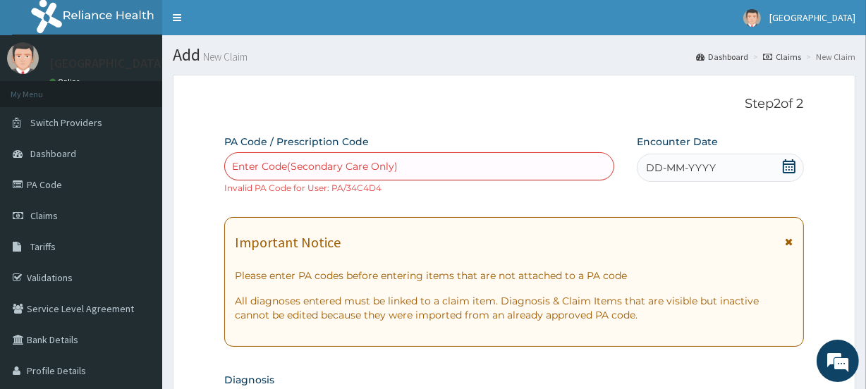
click at [261, 163] on div "Enter Code(Secondary Care Only)" at bounding box center [315, 166] width 166 height 14
paste input "PA/F8078F"
type input "PA/F8078F"
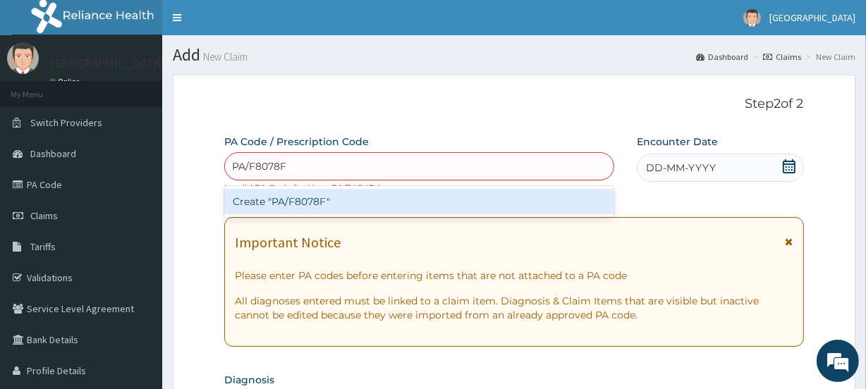
click at [296, 203] on div "Create "PA/F8078F"" at bounding box center [418, 201] width 389 height 25
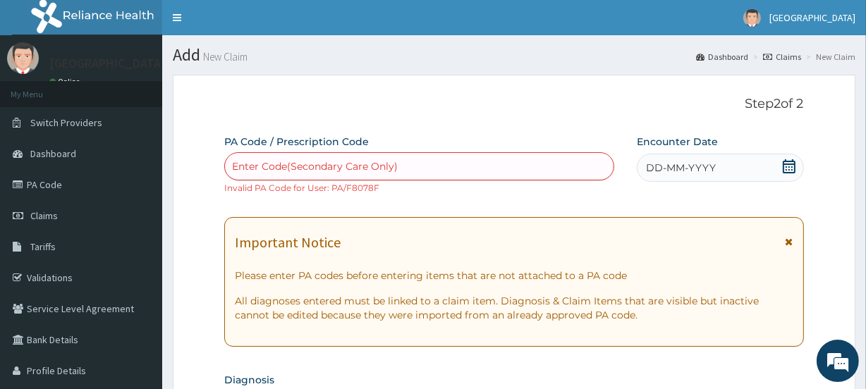
click at [265, 163] on div "Enter Code(Secondary Care Only)" at bounding box center [315, 166] width 166 height 14
paste input "PA/8ADB4E"
type input "PA/8ADB4E"
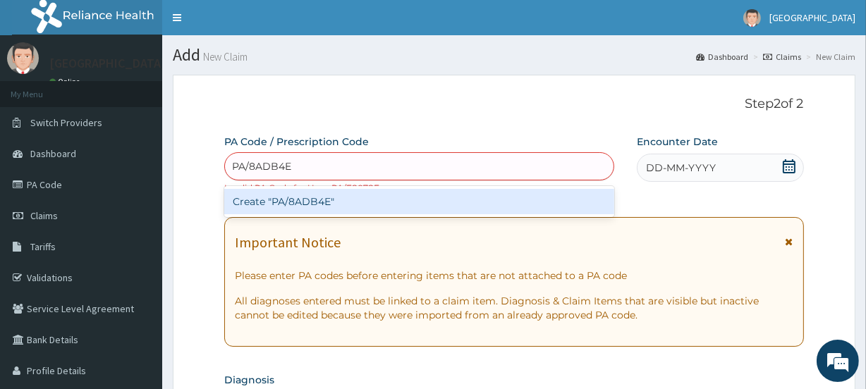
click at [320, 203] on div "Create "PA/8ADB4E"" at bounding box center [418, 201] width 389 height 25
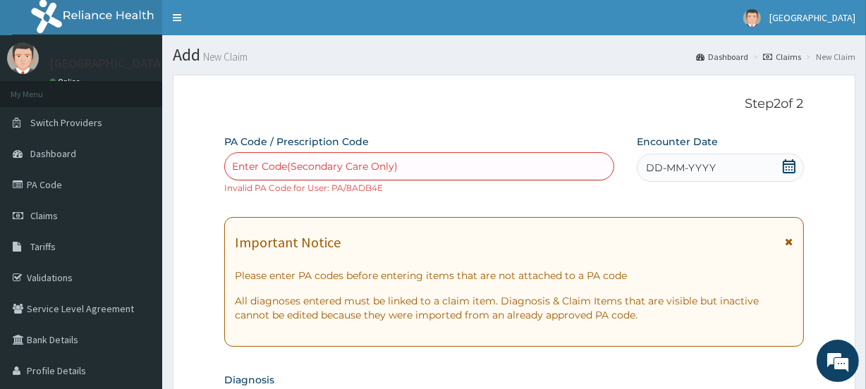
click at [299, 162] on div "Enter Code(Secondary Care Only)" at bounding box center [315, 166] width 166 height 14
paste input "PA/C1D16F"
type input "PA/C1D16F"
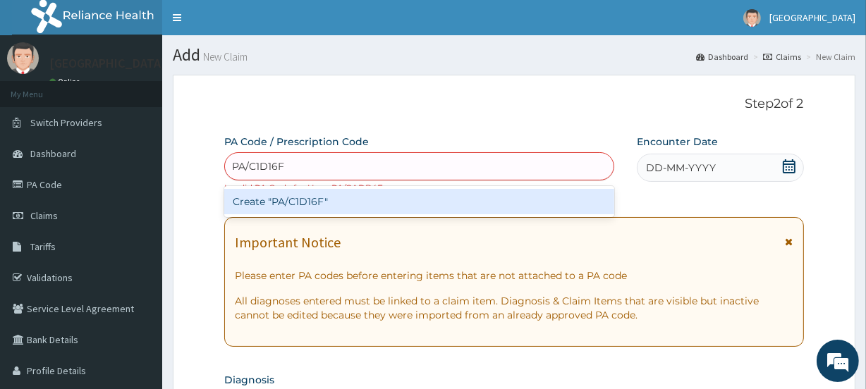
click at [317, 196] on div "Create "PA/C1D16F"" at bounding box center [418, 201] width 389 height 25
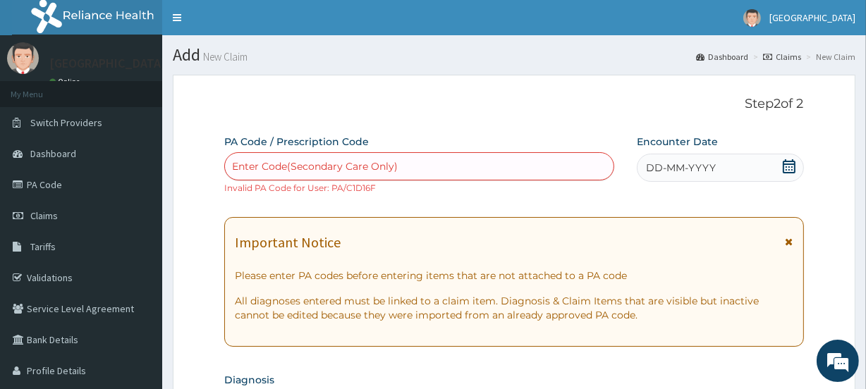
click at [261, 164] on div "Enter Code(Secondary Care Only)" at bounding box center [315, 166] width 166 height 14
paste input "PA/7F47A0"
type input "PA/7F47A0"
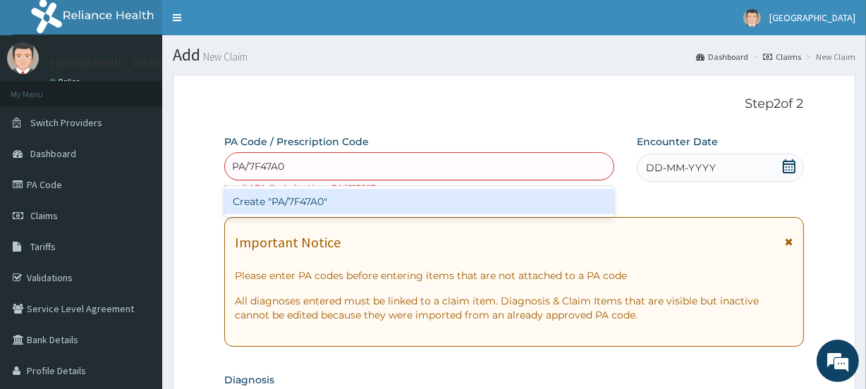
click at [280, 196] on div "Create "PA/7F47A0"" at bounding box center [418, 201] width 389 height 25
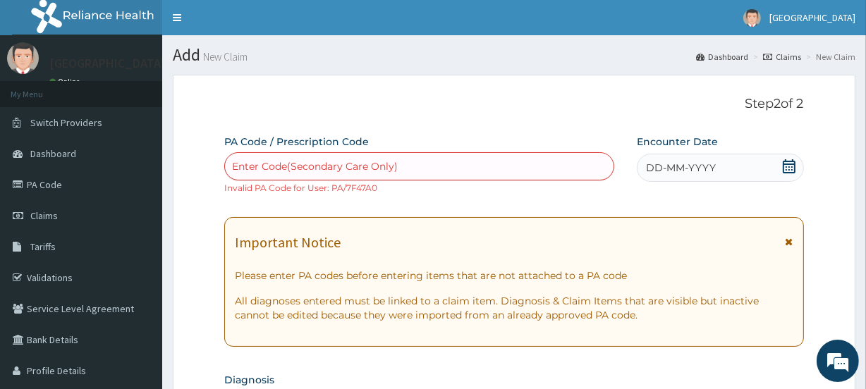
click at [339, 164] on div "Enter Code(Secondary Care Only)" at bounding box center [315, 166] width 166 height 14
paste input "PA/C1D16F"
type input "PA/C1D16F"
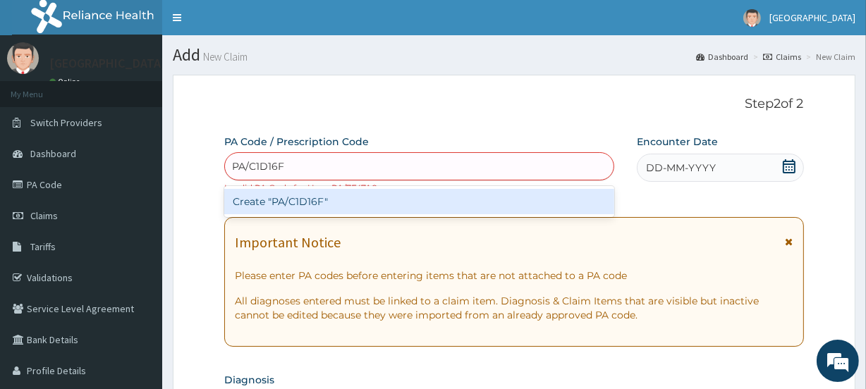
click at [334, 195] on div "Create "PA/C1D16F"" at bounding box center [418, 201] width 389 height 25
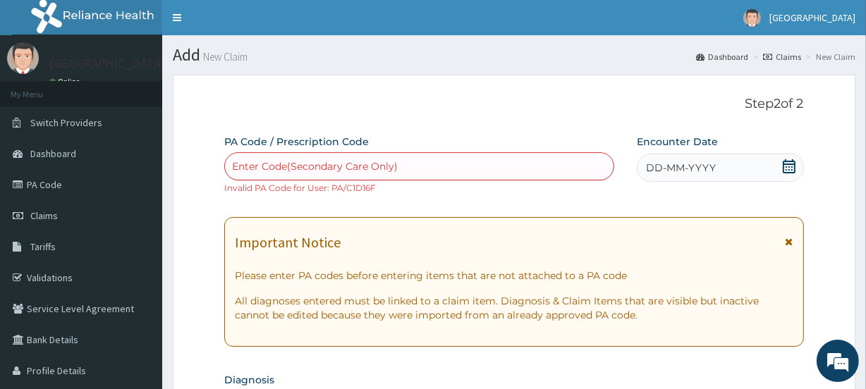
click at [325, 156] on div "Enter Code(Secondary Care Only)" at bounding box center [419, 166] width 388 height 23
paste input "PA/7F47A0"
type input "PA/7F47A0"
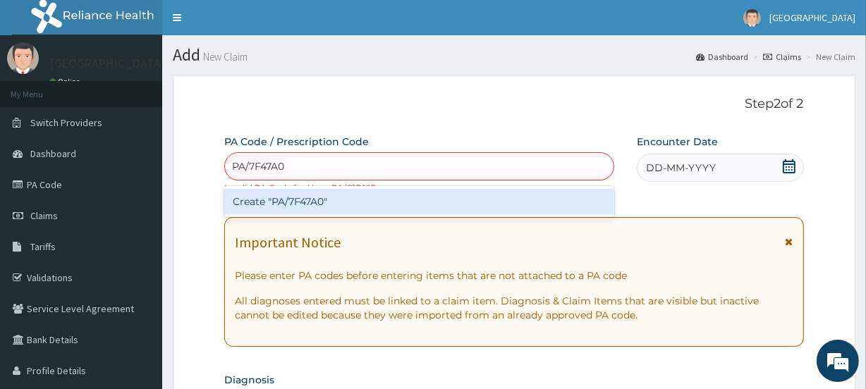
click at [333, 200] on div "Create "PA/7F47A0"" at bounding box center [418, 201] width 389 height 25
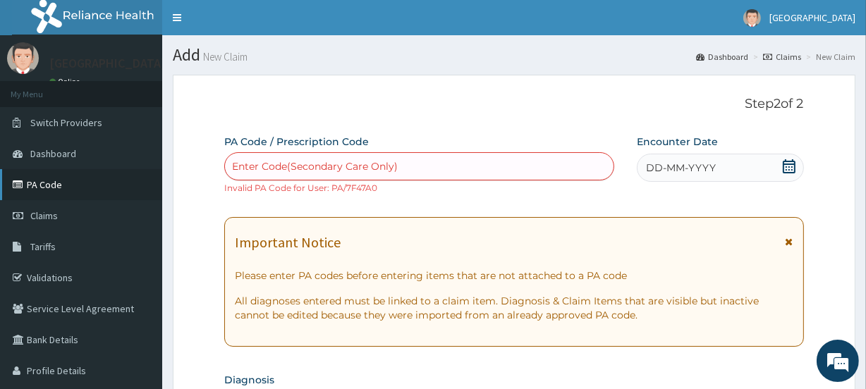
click at [52, 182] on link "PA Code" at bounding box center [81, 184] width 162 height 31
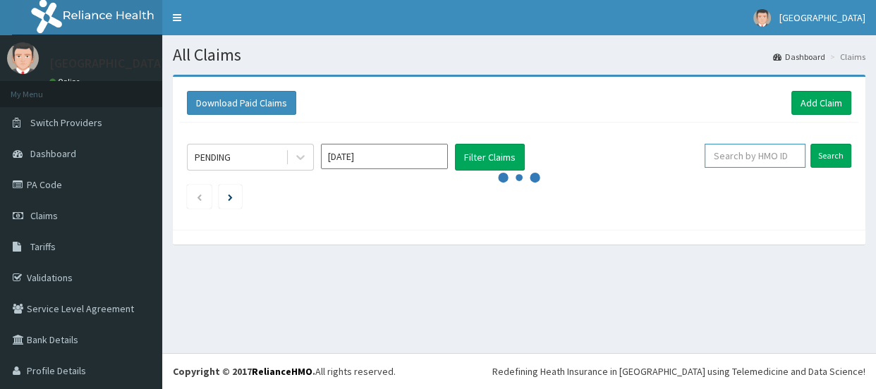
click at [749, 157] on input "text" at bounding box center [755, 156] width 101 height 24
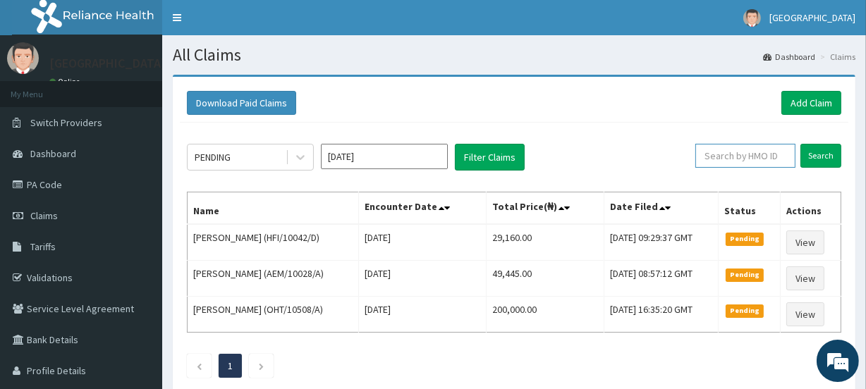
click at [735, 155] on input "text" at bounding box center [746, 156] width 100 height 24
paste input "SMB/10054/A"
type input "SMB/10054/A"
click at [820, 155] on input "Search" at bounding box center [821, 156] width 41 height 24
